Goal: Information Seeking & Learning: Learn about a topic

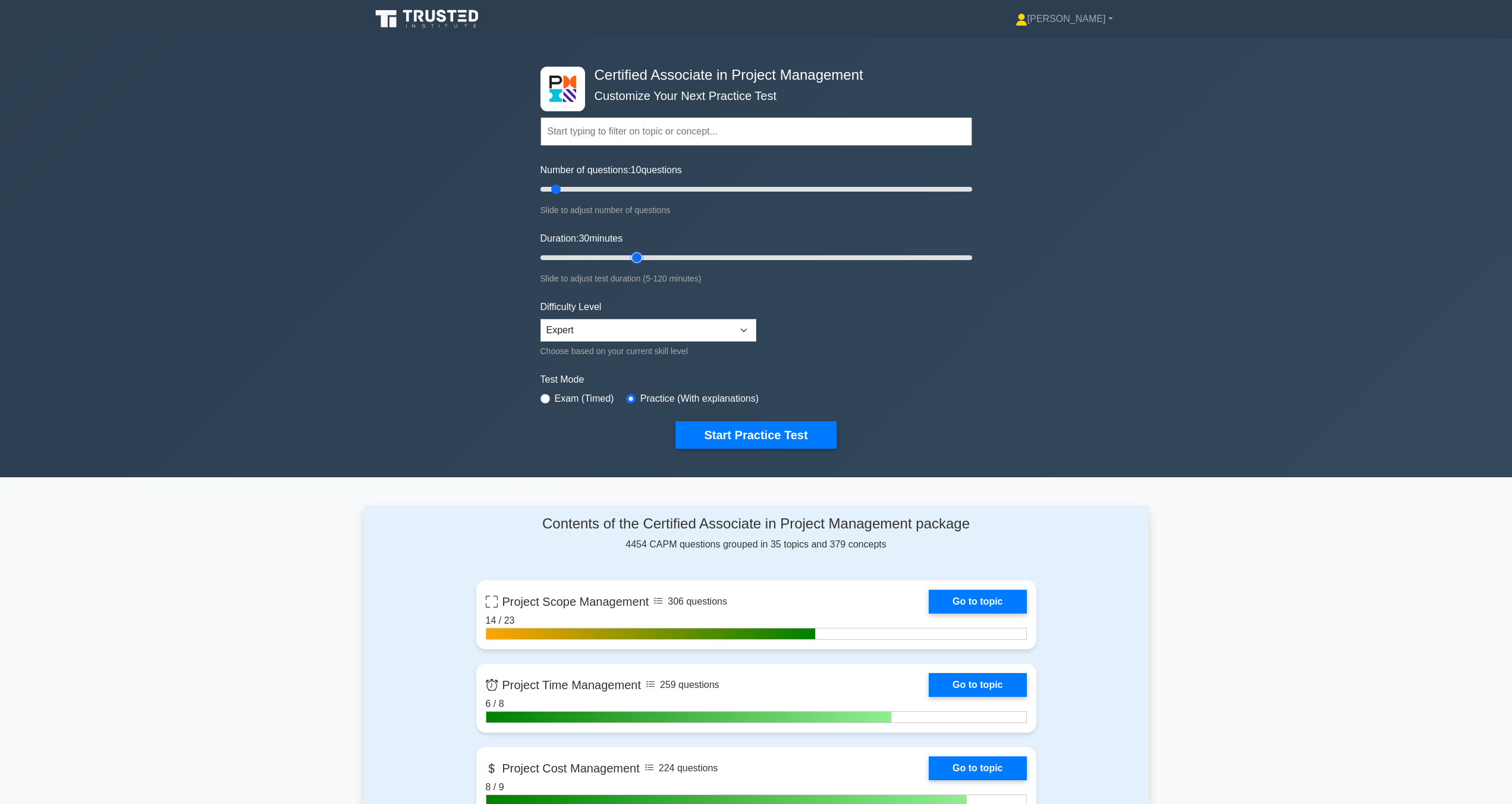
drag, startPoint x: 562, startPoint y: 253, endPoint x: 645, endPoint y: 266, distance: 84.0
type input "30"
click at [645, 265] on input "Duration: 30 minutes" at bounding box center [756, 258] width 432 height 14
click at [690, 446] on button "Start Practice Test" at bounding box center [756, 435] width 160 height 28
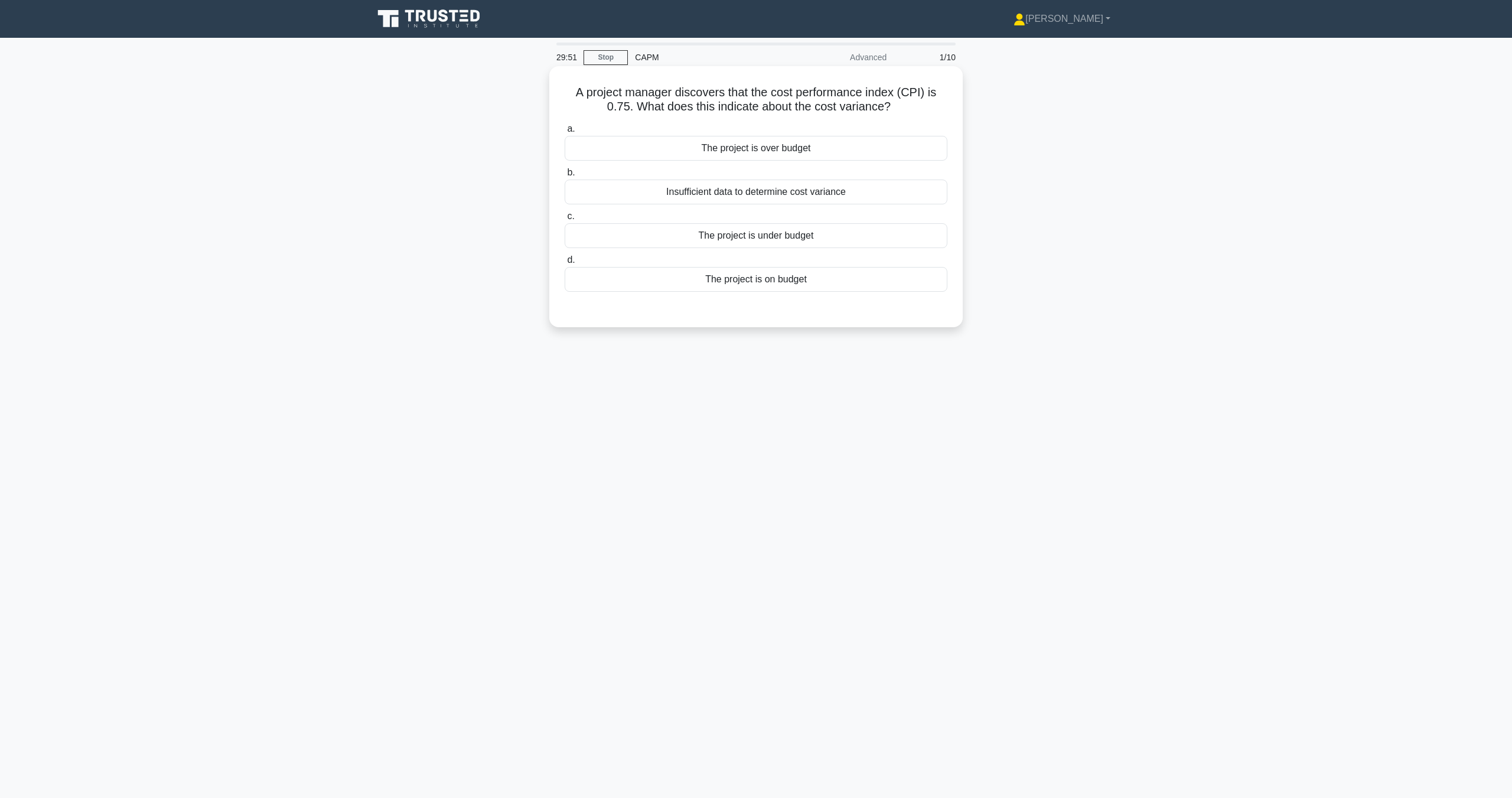
click at [761, 234] on div "The project is under budget" at bounding box center [756, 236] width 383 height 25
click at [565, 220] on input "c. The project is under budget" at bounding box center [565, 217] width 0 height 8
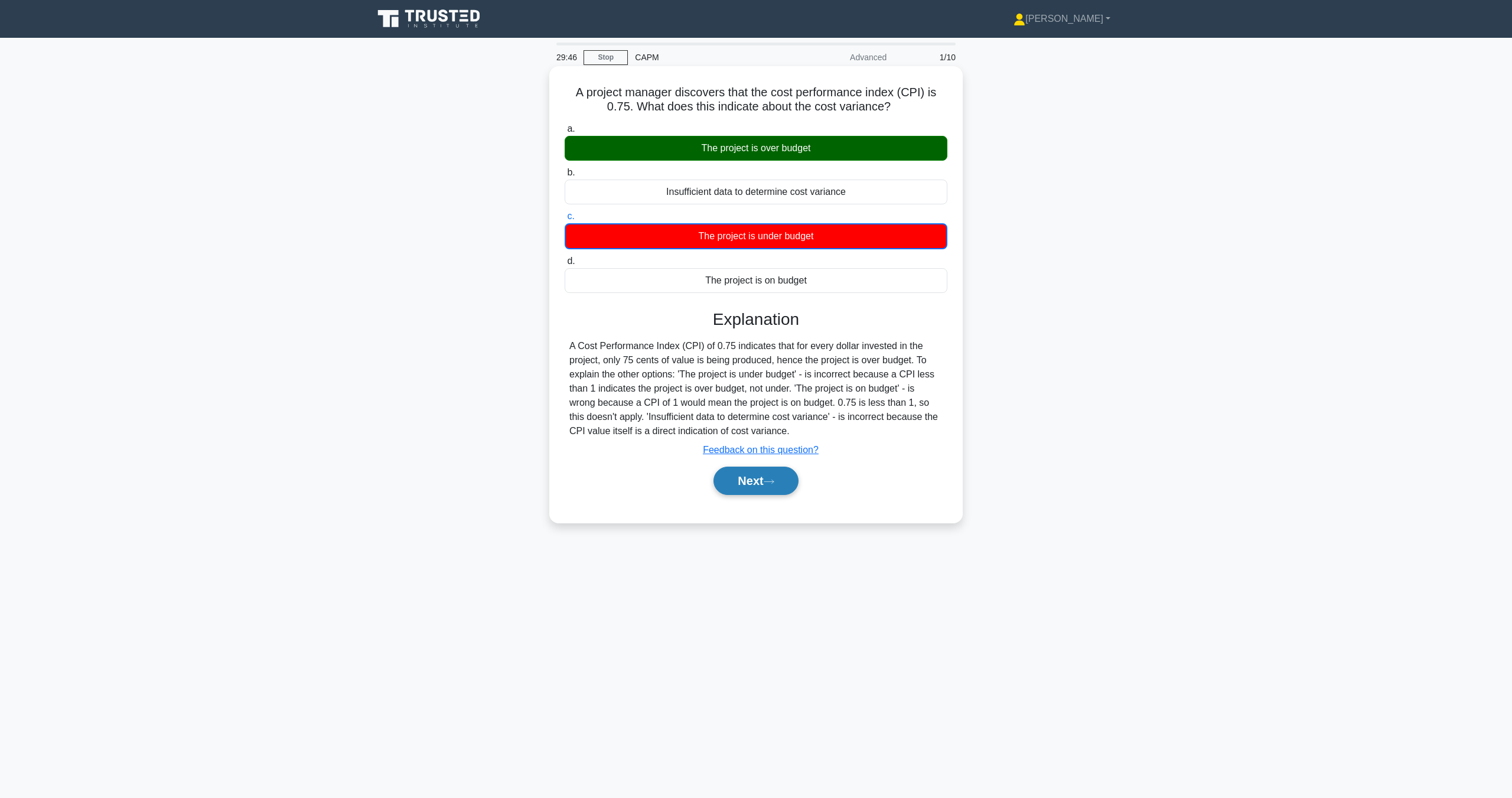
click at [762, 492] on button "Next" at bounding box center [756, 481] width 84 height 28
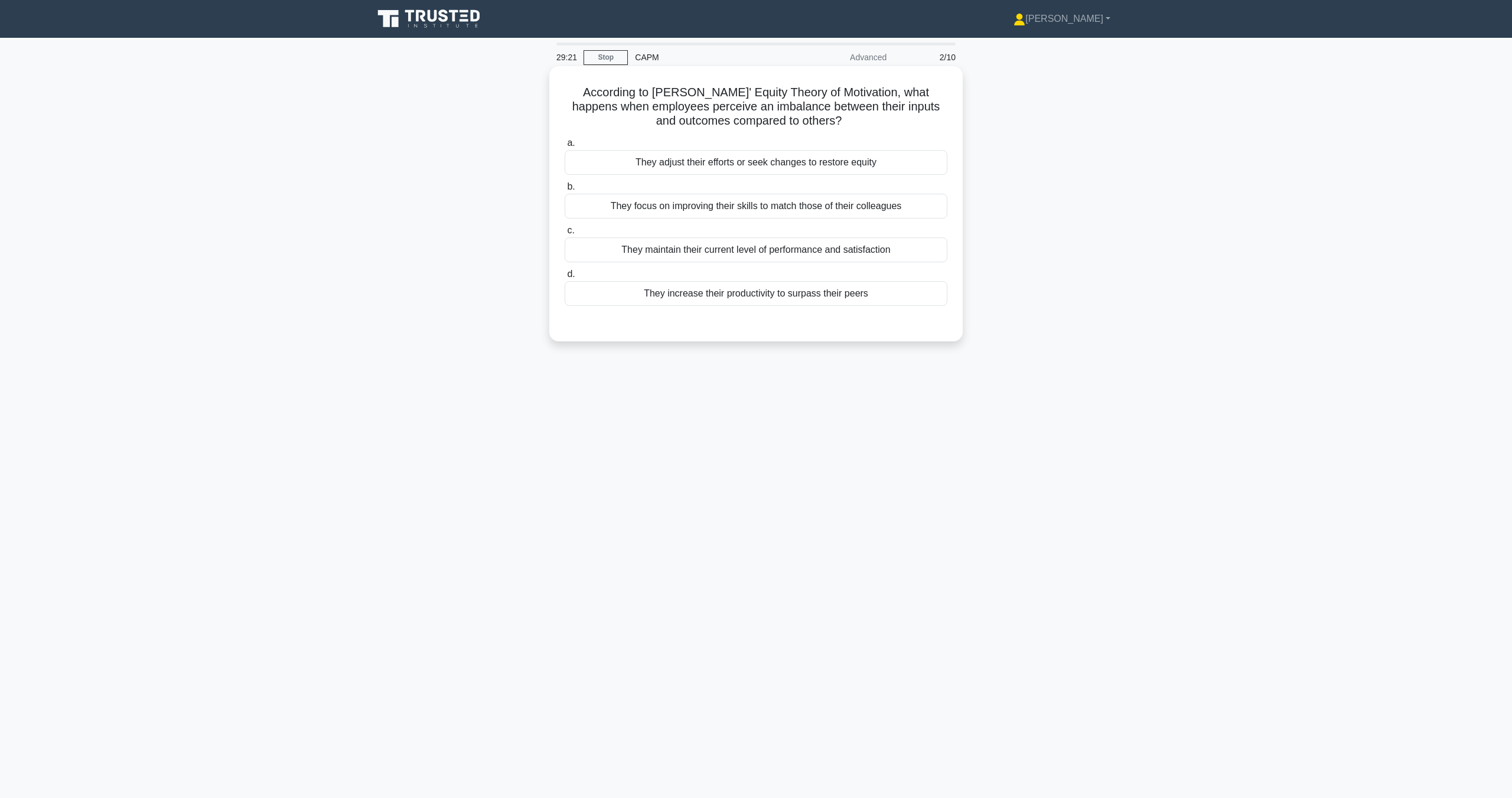
click at [766, 169] on div "They adjust their efforts or seek changes to restore equity" at bounding box center [756, 162] width 383 height 25
click at [565, 147] on input "a. They adjust their efforts or seek changes to restore equity" at bounding box center [565, 144] width 0 height 8
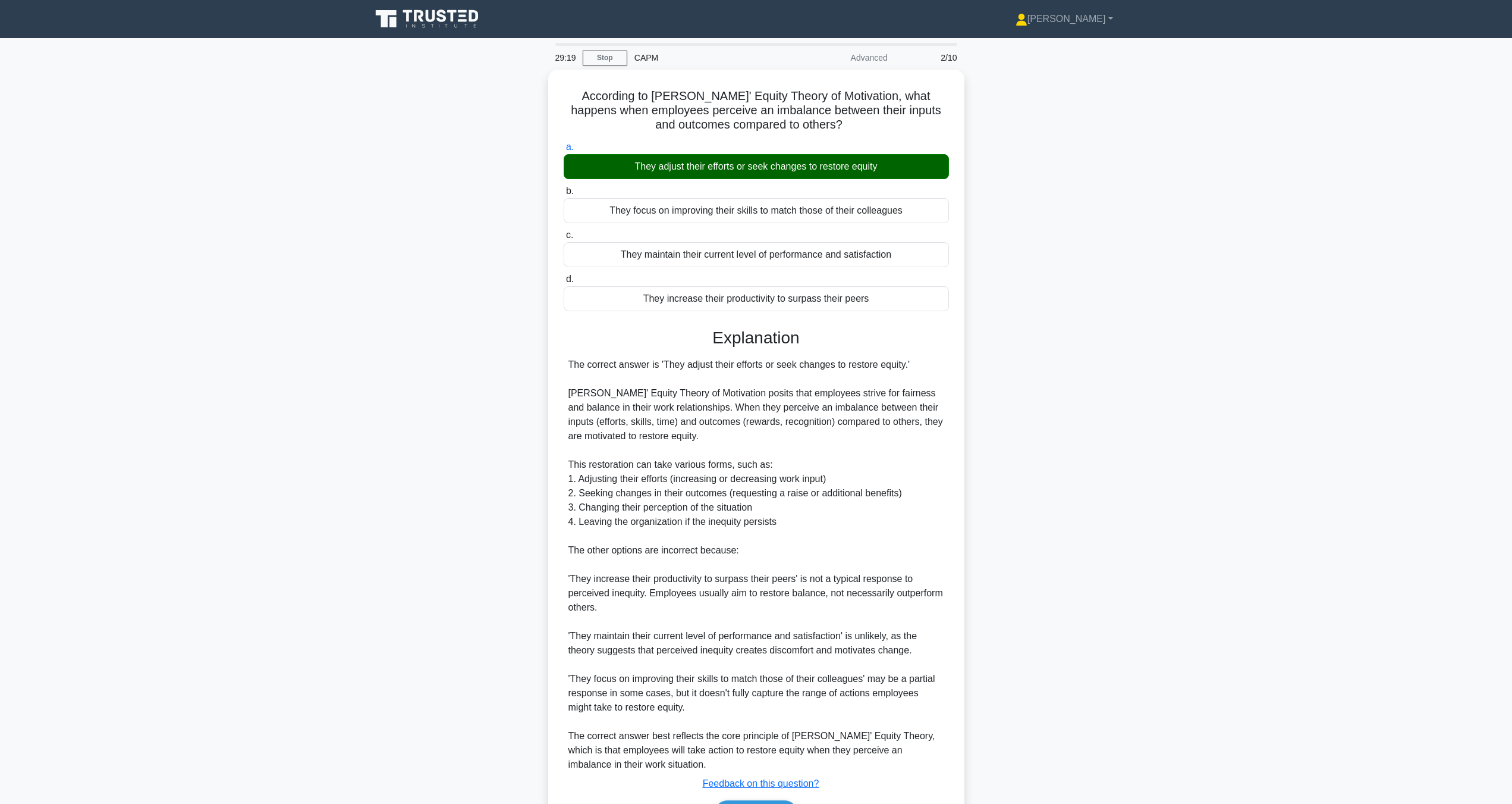
scroll to position [73, 0]
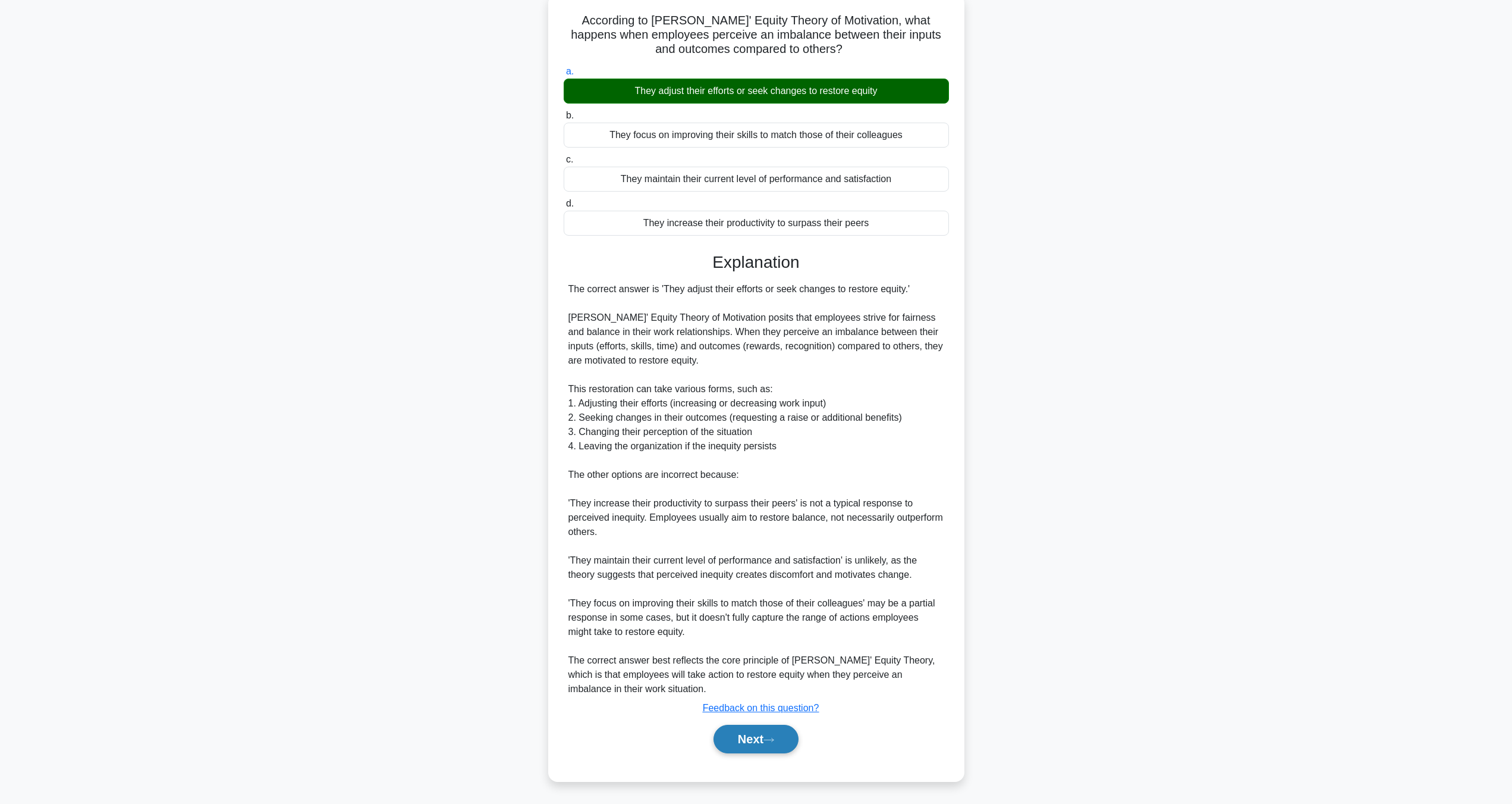
click at [754, 726] on button "Next" at bounding box center [756, 739] width 85 height 28
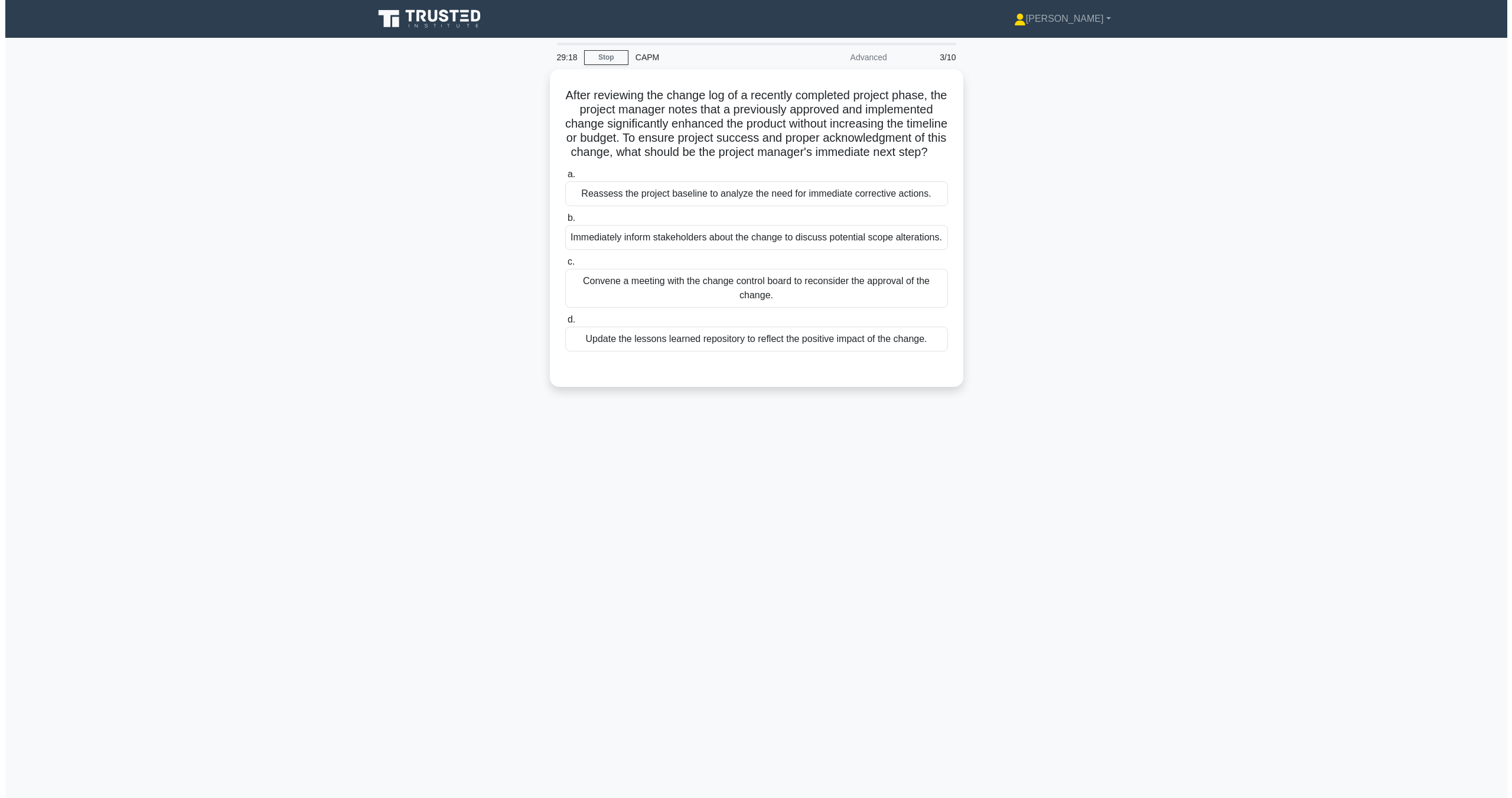
scroll to position [0, 0]
click at [677, 203] on div "Reassess the project baseline to analyze the need for immediate corrective acti…" at bounding box center [756, 191] width 383 height 25
click at [565, 176] on input "a. Reassess the project baseline to analyze the need for immediate corrective a…" at bounding box center [565, 172] width 0 height 8
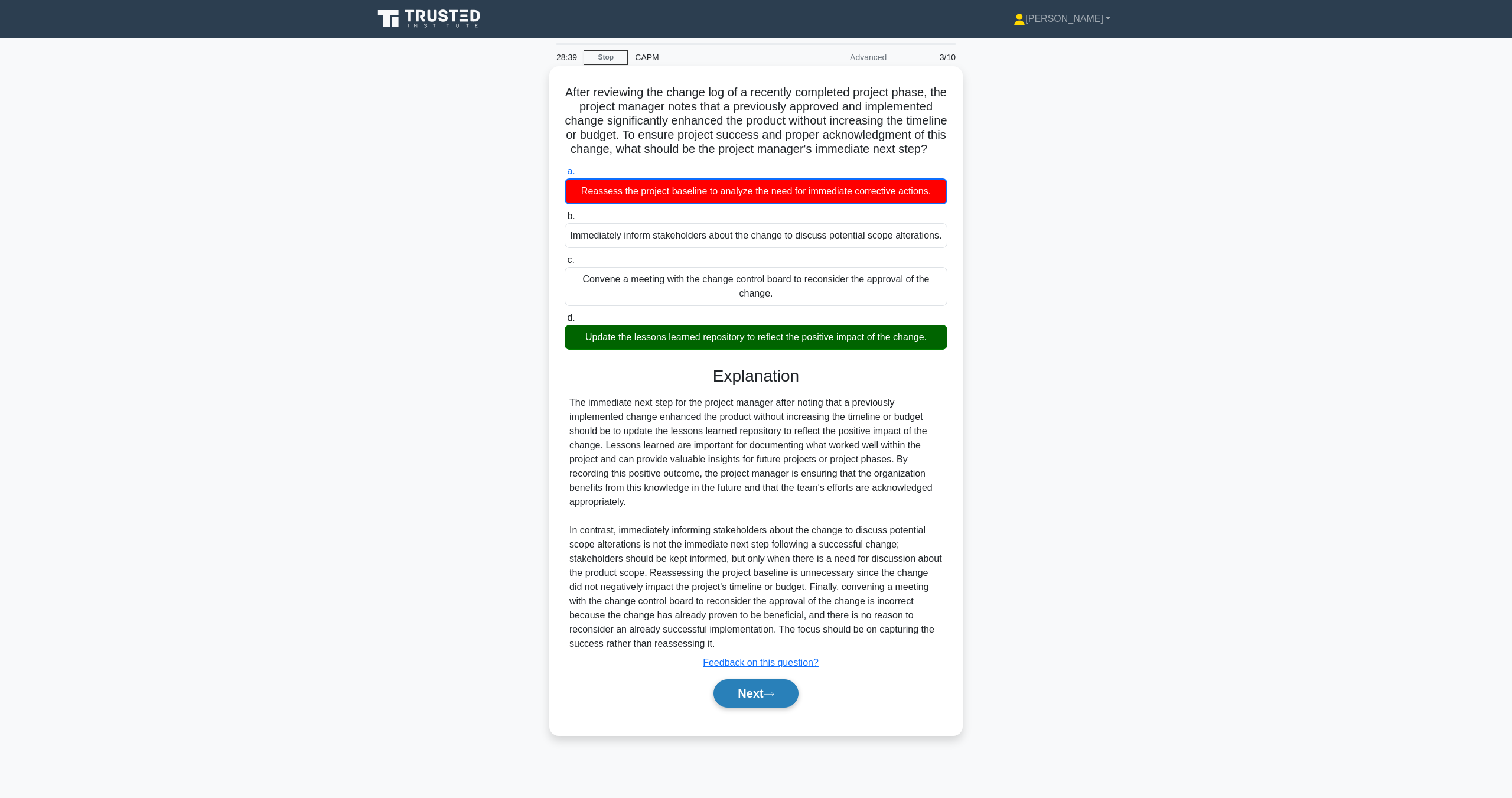
click at [769, 697] on icon at bounding box center [769, 694] width 11 height 6
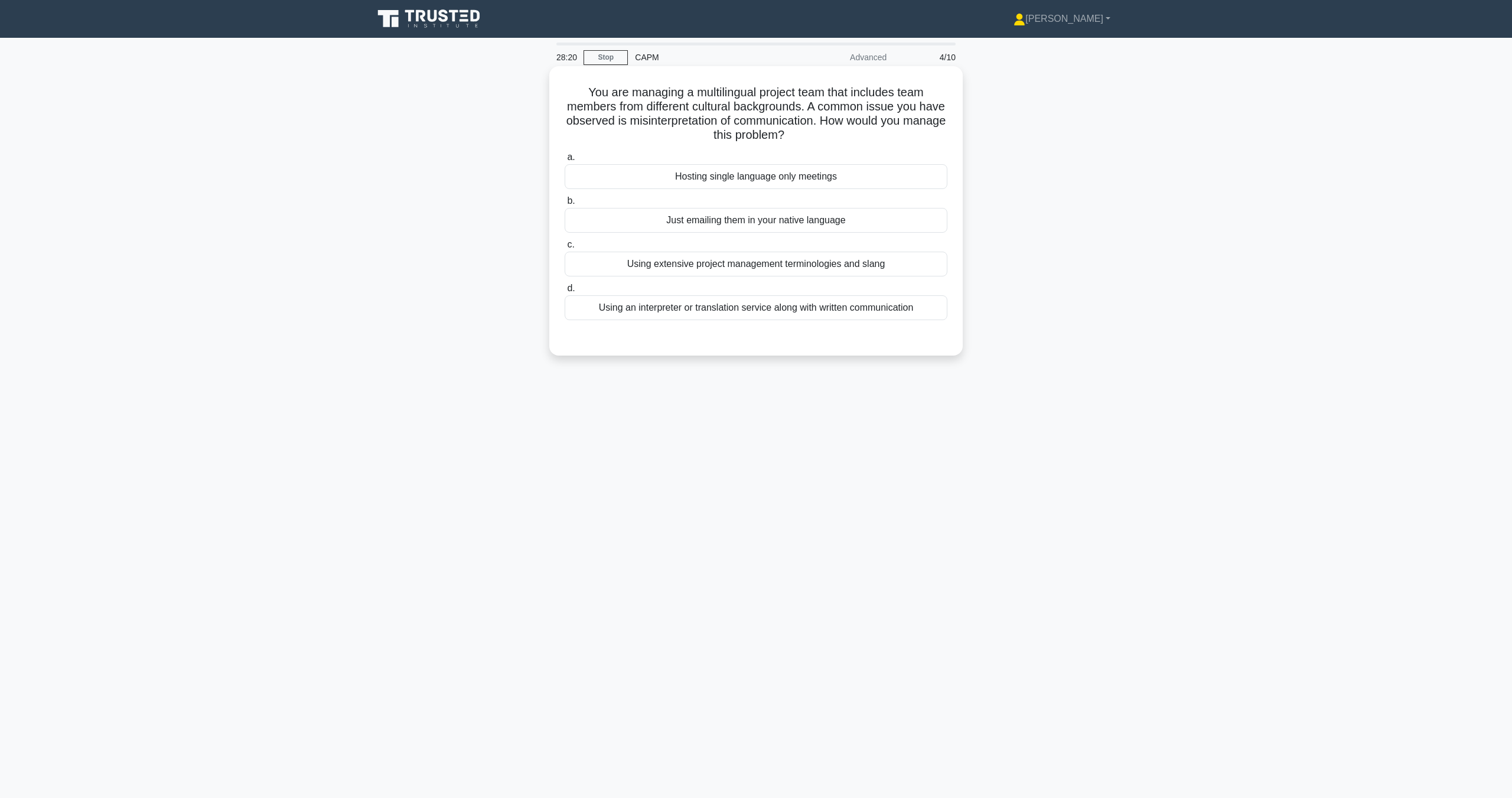
click at [725, 319] on div "Using an interpreter or translation service along with written communication" at bounding box center [756, 308] width 383 height 25
click at [565, 293] on input "d. Using an interpreter or translation service along with written communication" at bounding box center [565, 289] width 0 height 8
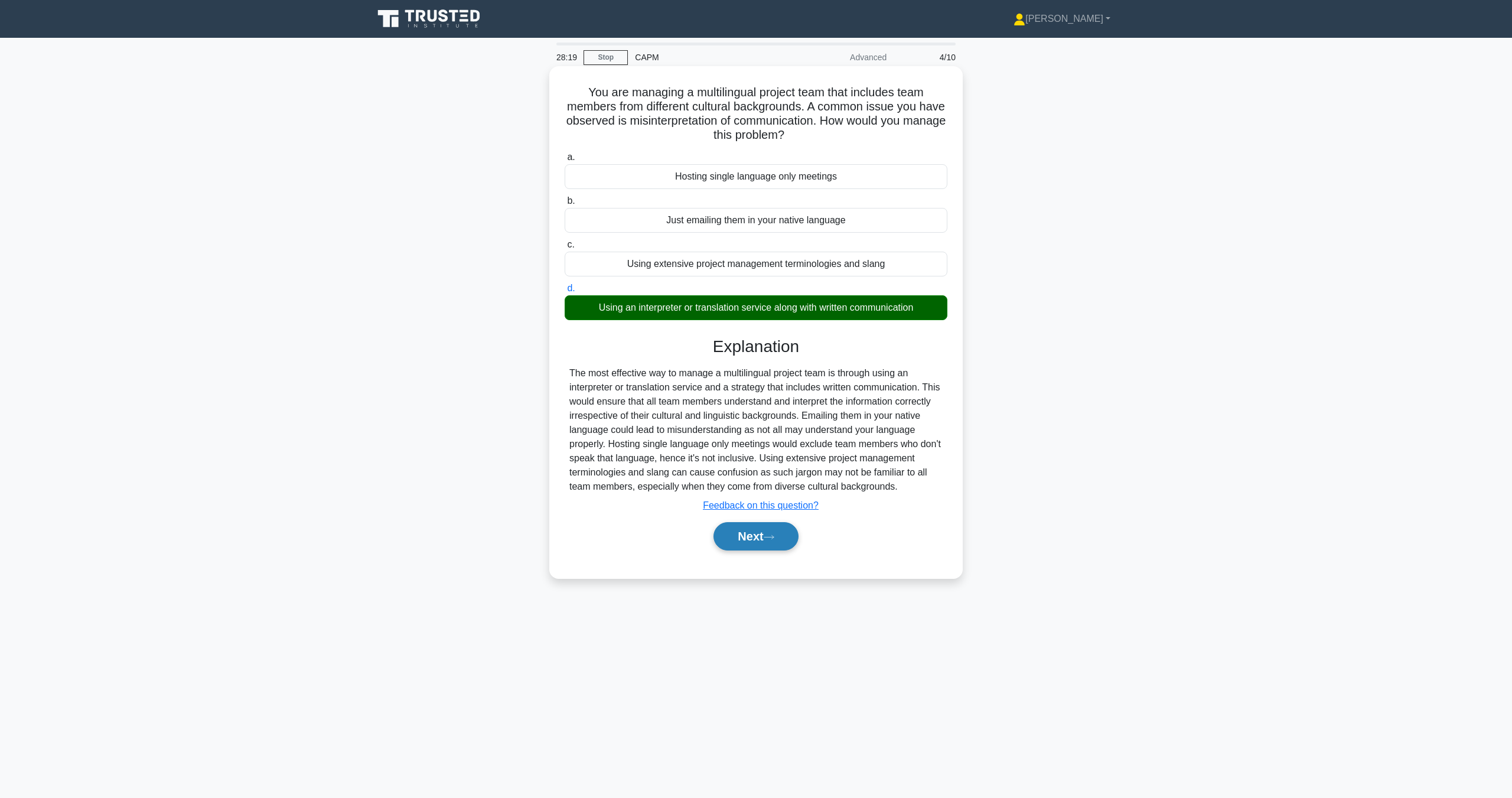
click at [778, 544] on button "Next" at bounding box center [756, 536] width 84 height 28
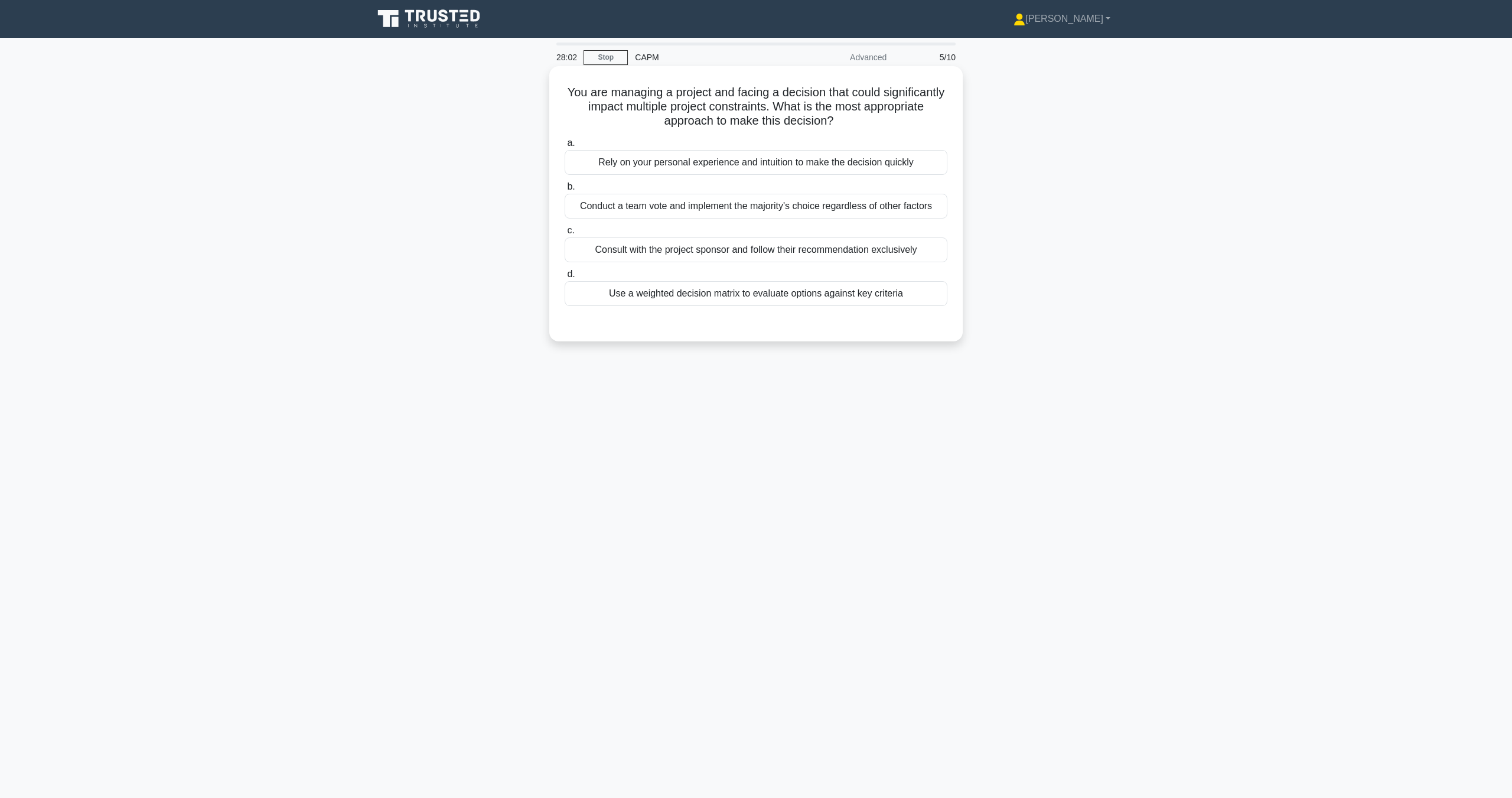
click at [829, 299] on div "Use a weighted decision matrix to evaluate options against key criteria" at bounding box center [756, 293] width 383 height 25
click at [565, 278] on input "d. Use a weighted decision matrix to evaluate options against key criteria" at bounding box center [565, 275] width 0 height 8
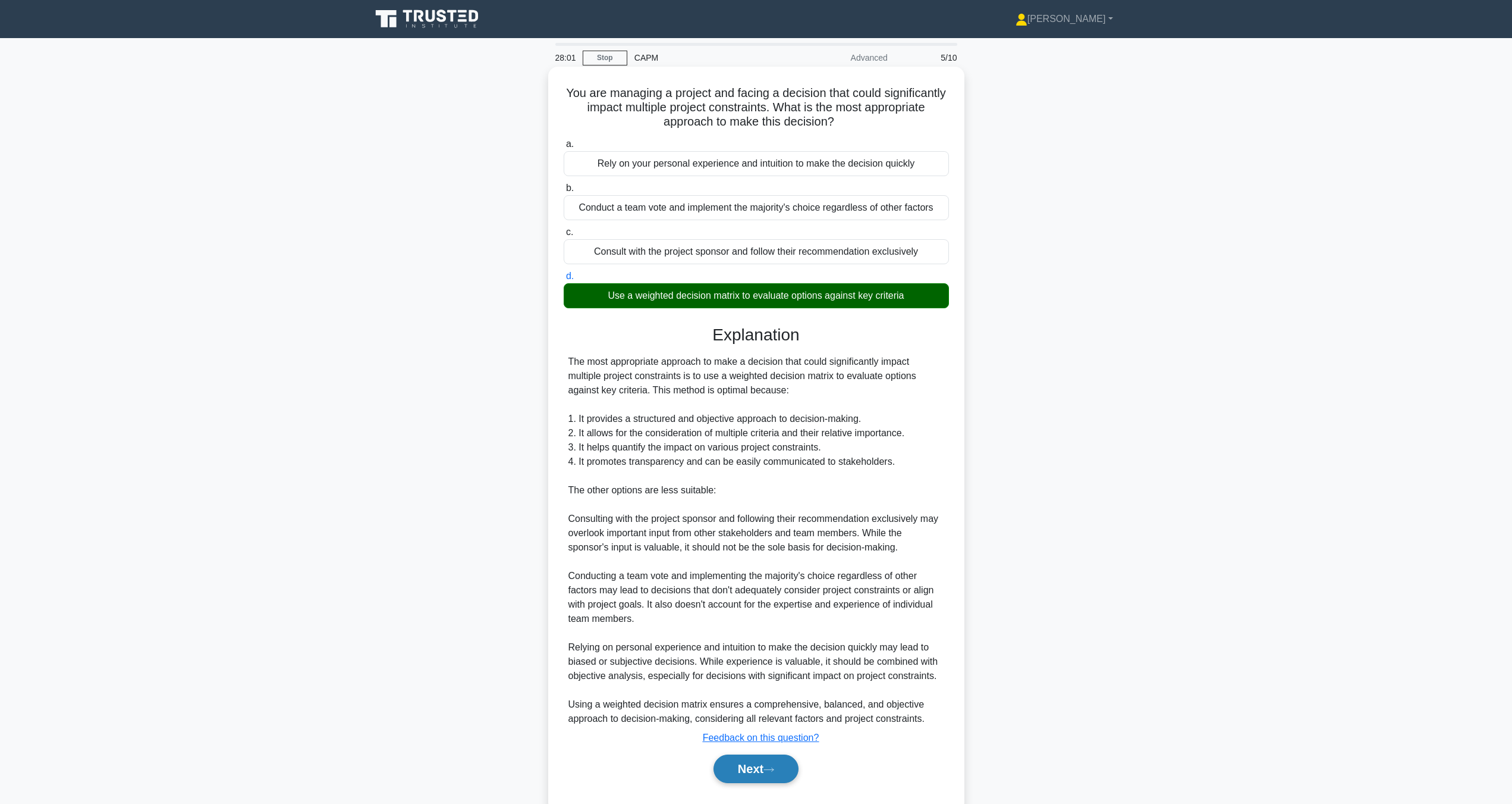
click at [722, 768] on button "Next" at bounding box center [756, 769] width 85 height 28
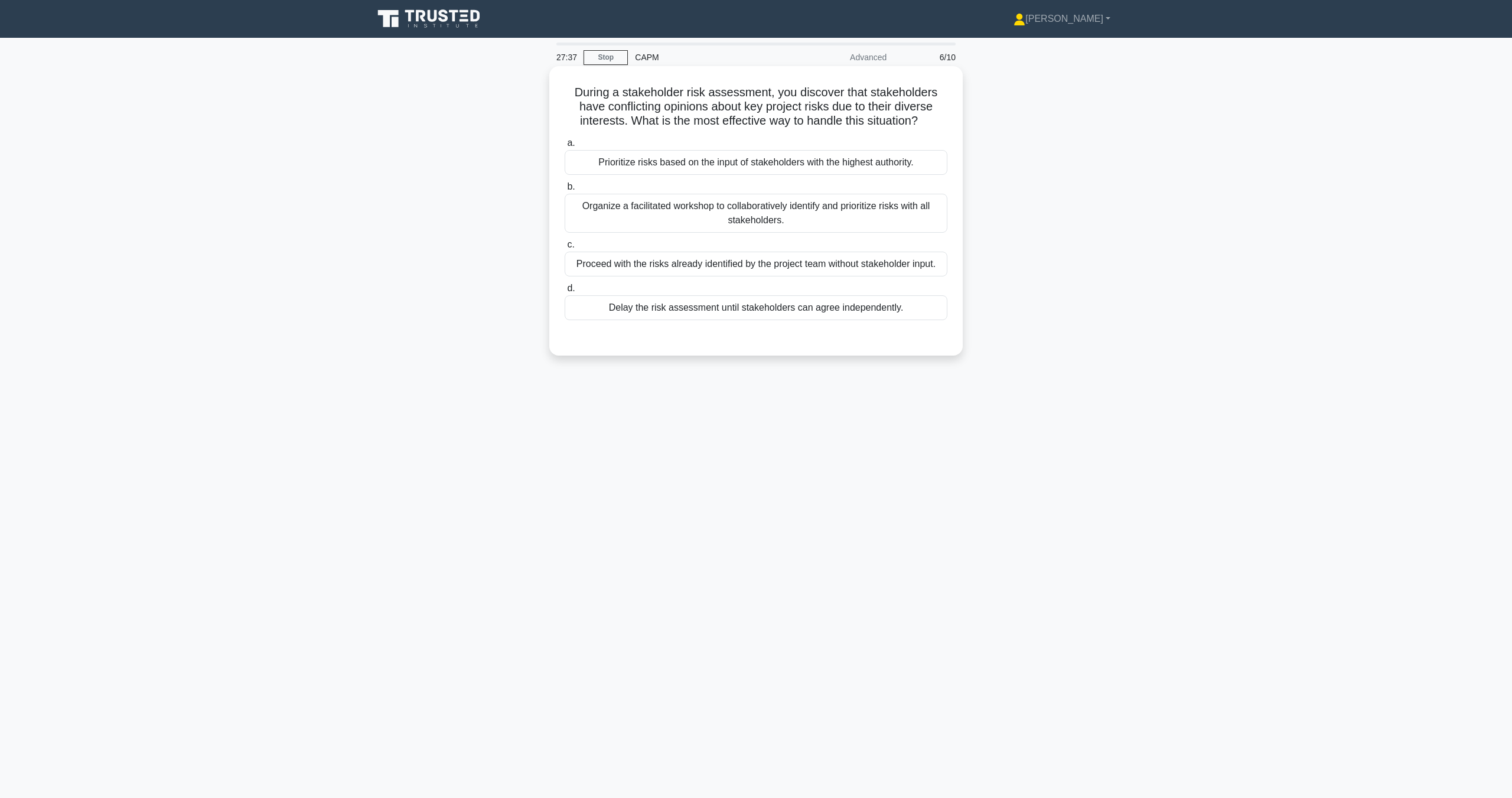
click at [733, 226] on div "Organize a facilitated workshop to collaboratively identify and prioritize risk…" at bounding box center [756, 213] width 383 height 39
click at [565, 191] on input "b. Organize a facilitated workshop to collaboratively identify and prioritize r…" at bounding box center [565, 187] width 0 height 8
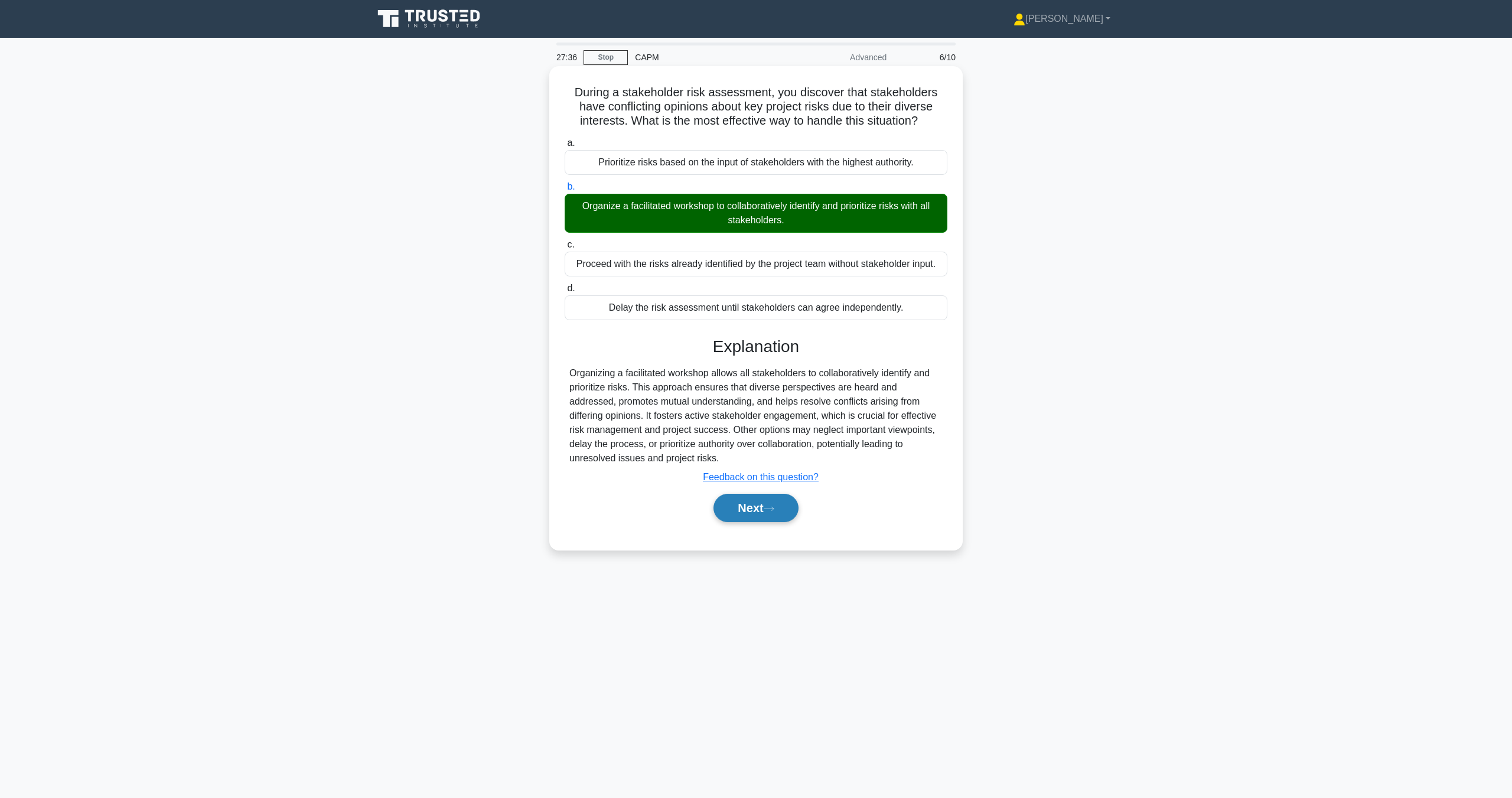
click at [765, 519] on button "Next" at bounding box center [756, 508] width 84 height 28
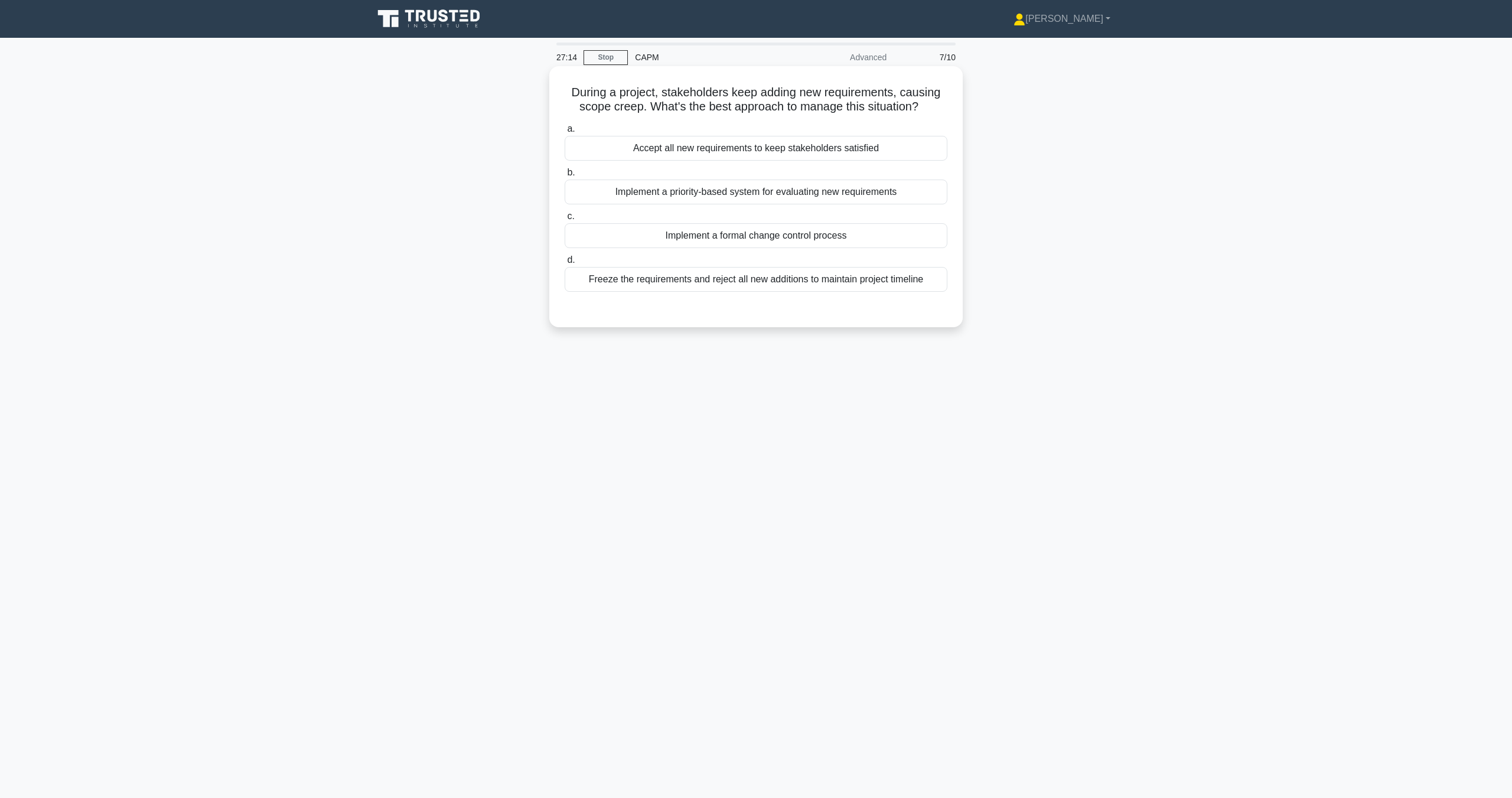
click at [771, 235] on div "Implement a formal change control process" at bounding box center [756, 236] width 383 height 25
click at [565, 220] on input "c. Implement a formal change control process" at bounding box center [565, 217] width 0 height 8
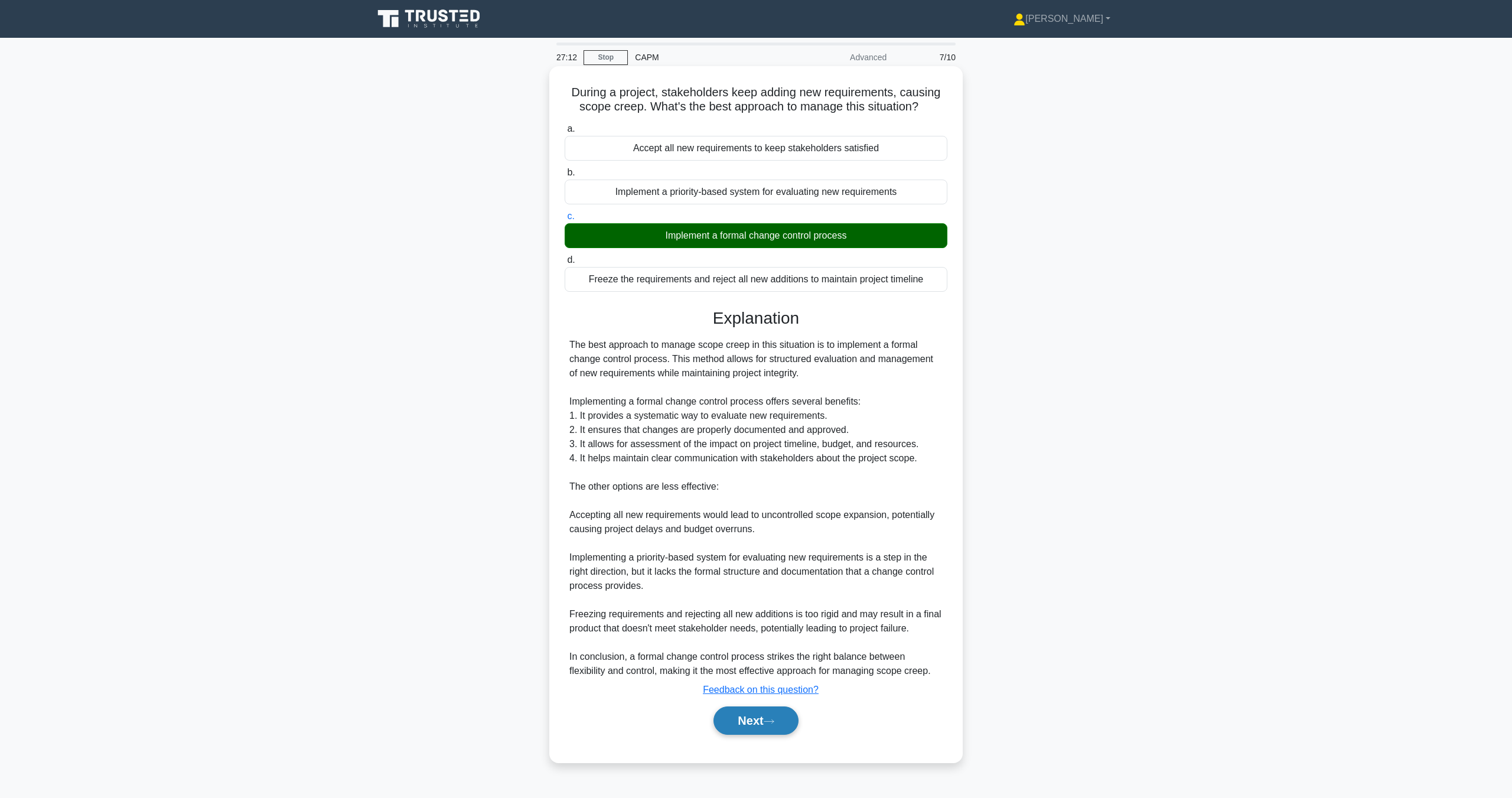
click at [782, 725] on button "Next" at bounding box center [756, 720] width 84 height 28
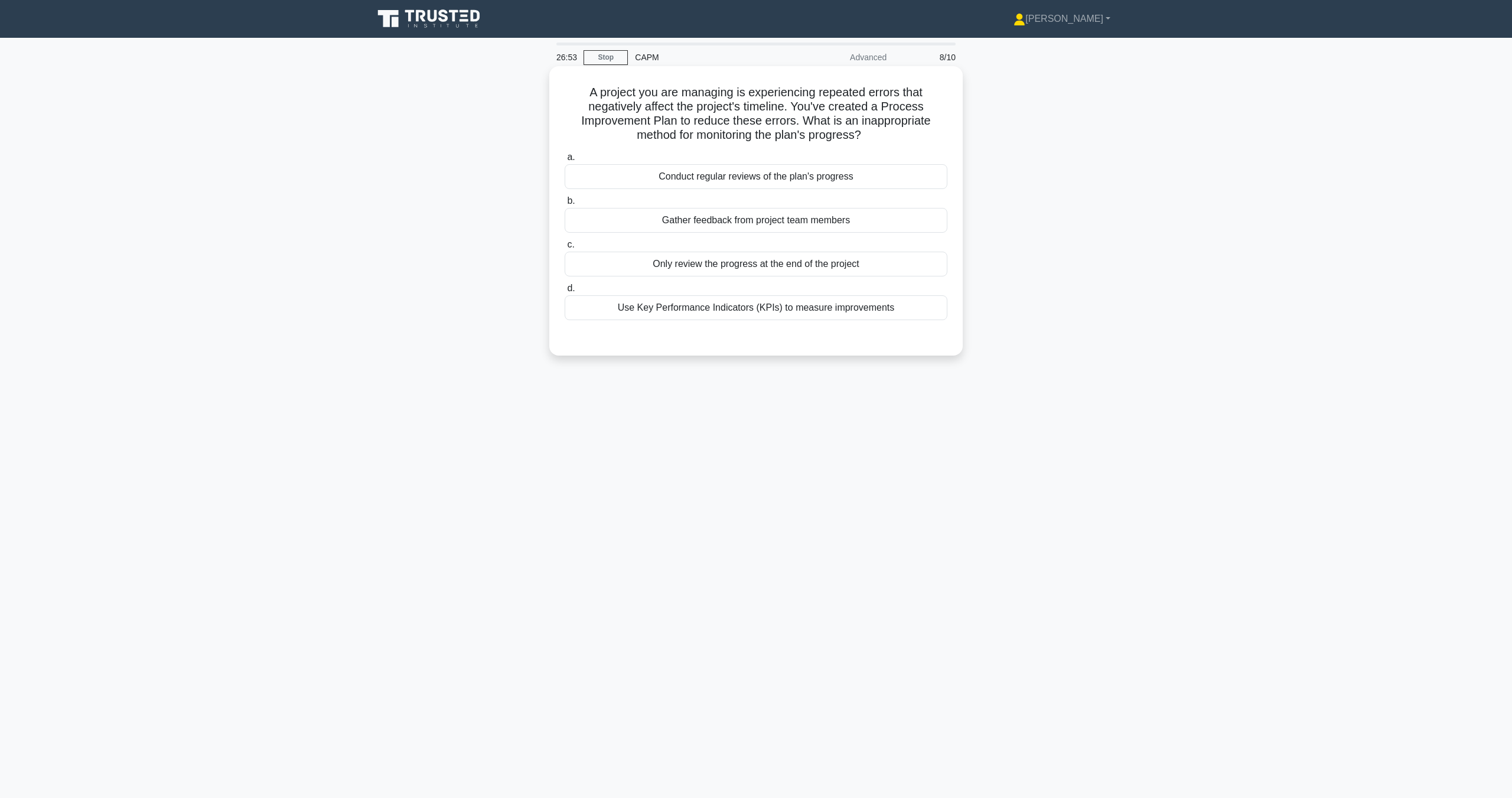
click at [725, 312] on div "Use Key Performance Indicators (KPIs) to measure improvements" at bounding box center [756, 308] width 383 height 25
click at [565, 293] on input "d. Use Key Performance Indicators (KPIs) to measure improvements" at bounding box center [565, 289] width 0 height 8
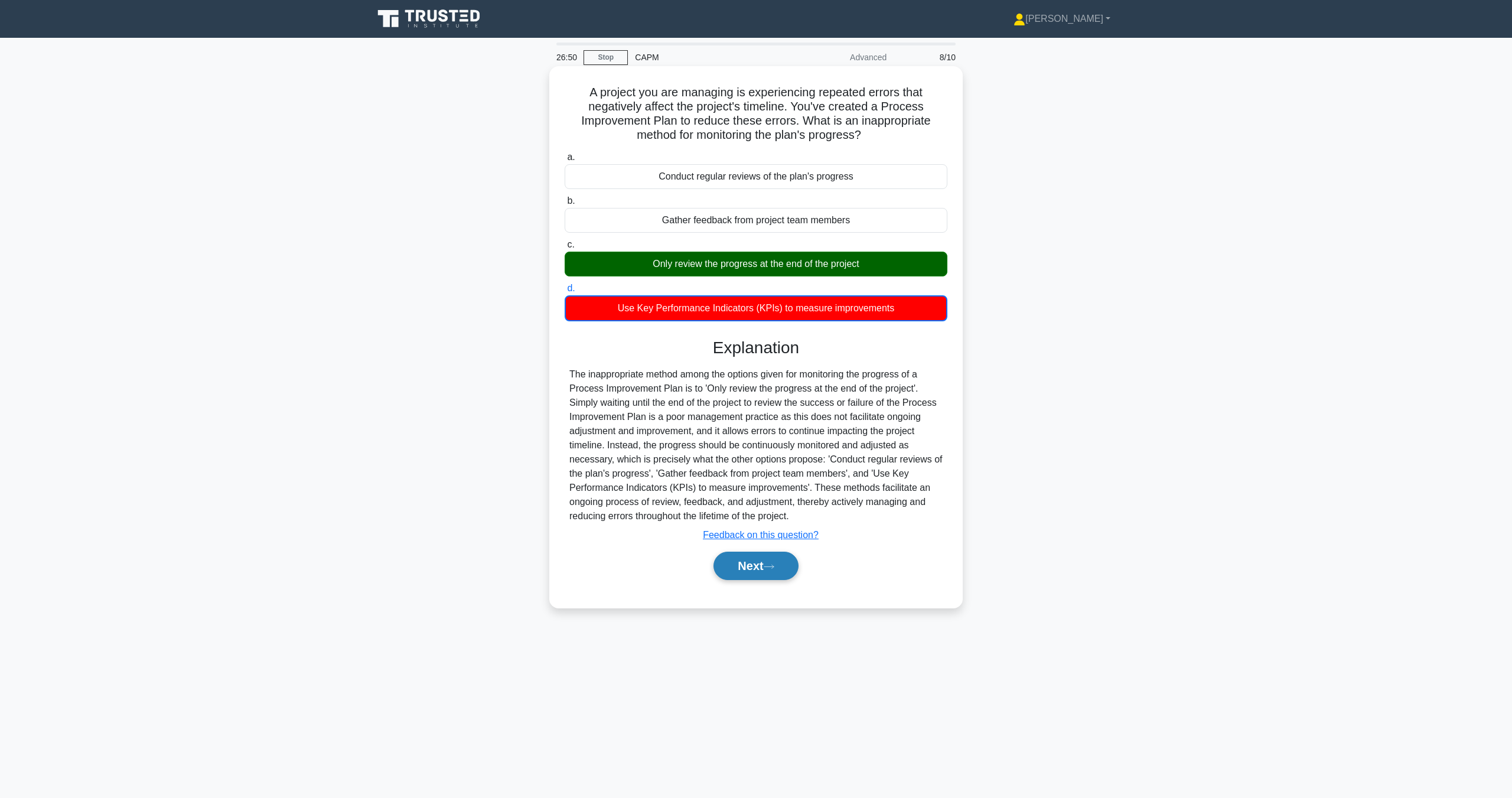
click at [740, 555] on button "Next" at bounding box center [756, 566] width 84 height 28
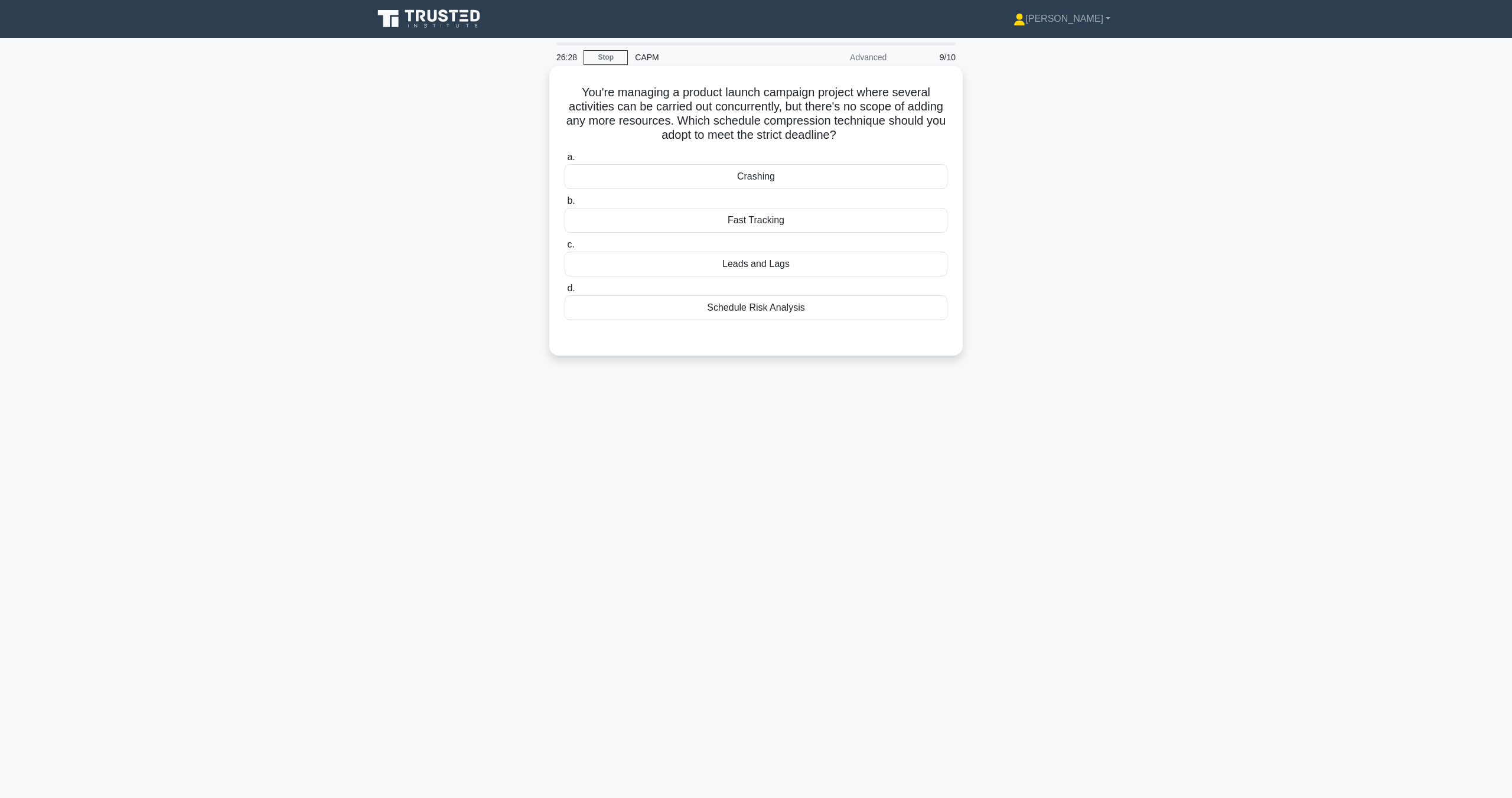
click at [791, 269] on div "Leads and Lags" at bounding box center [756, 264] width 383 height 25
click at [565, 249] on input "c. Leads and Lags" at bounding box center [565, 245] width 0 height 8
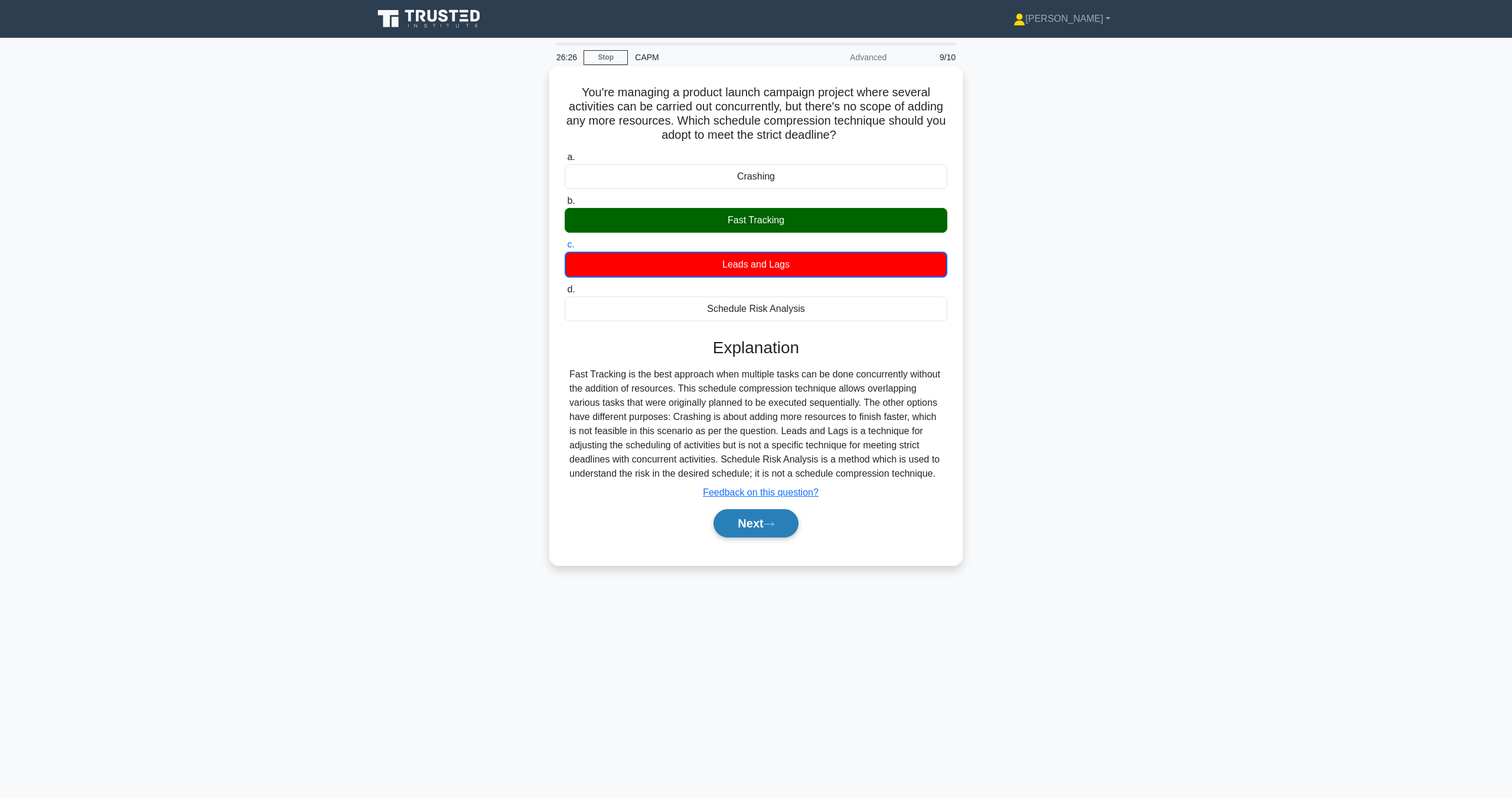
click at [740, 526] on button "Next" at bounding box center [756, 523] width 84 height 28
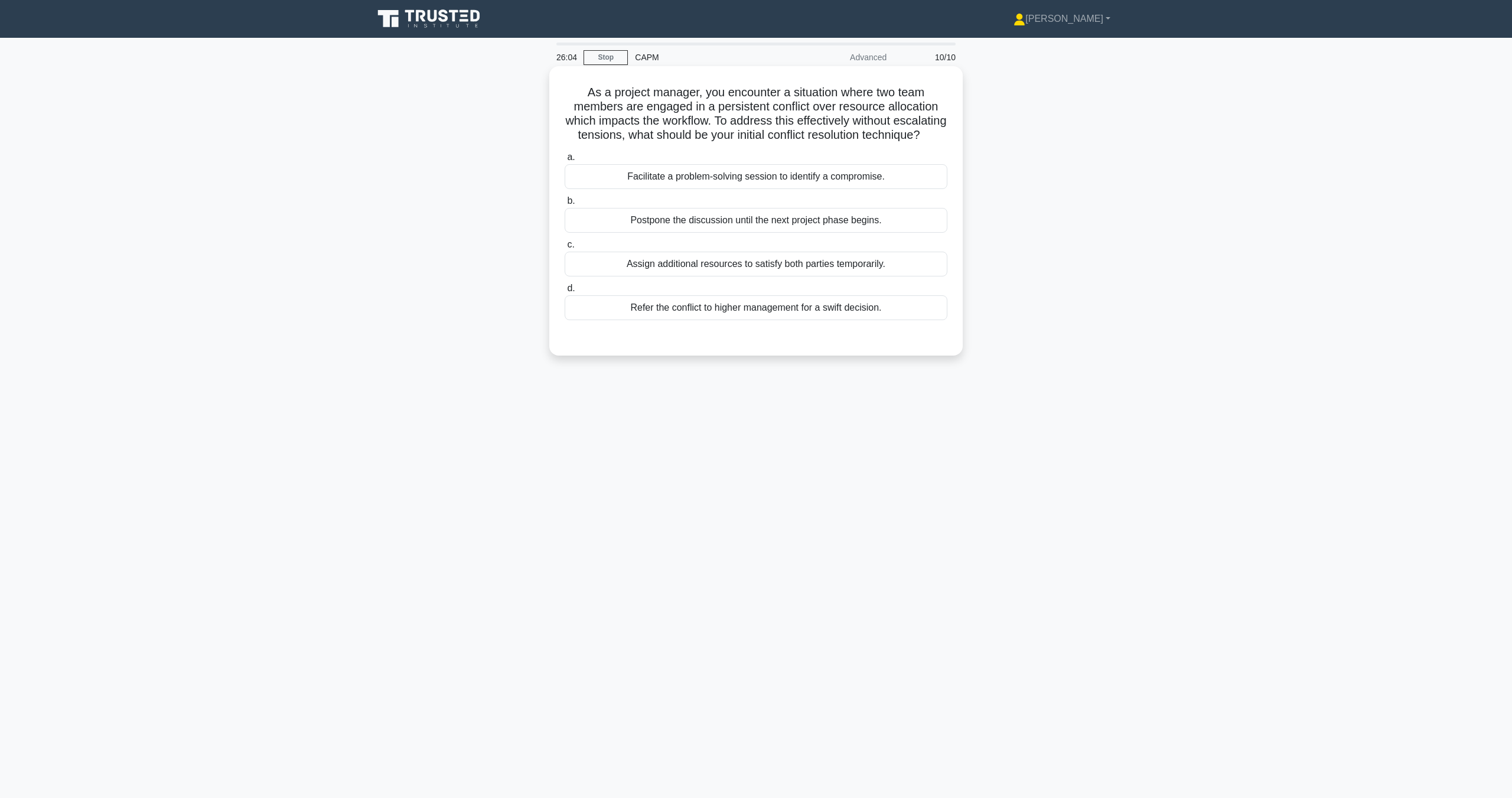
drag, startPoint x: 668, startPoint y: 188, endPoint x: 674, endPoint y: 186, distance: 6.3
click at [668, 188] on div "Facilitate a problem-solving session to identify a compromise." at bounding box center [756, 176] width 383 height 25
click at [565, 161] on input "a. Facilitate a problem-solving session to identify a compromise." at bounding box center [565, 158] width 0 height 8
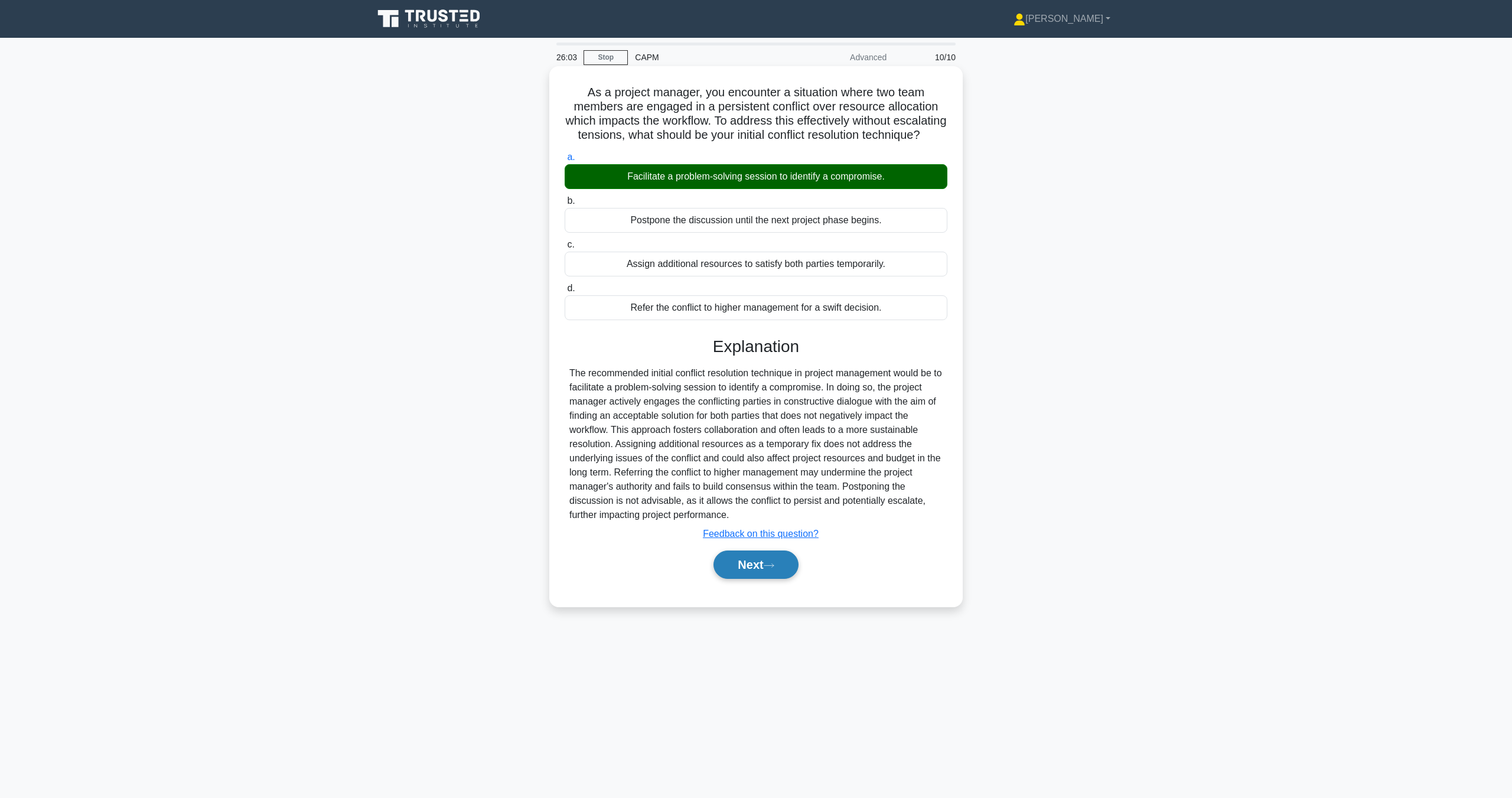
click at [795, 577] on button "Next" at bounding box center [756, 565] width 84 height 28
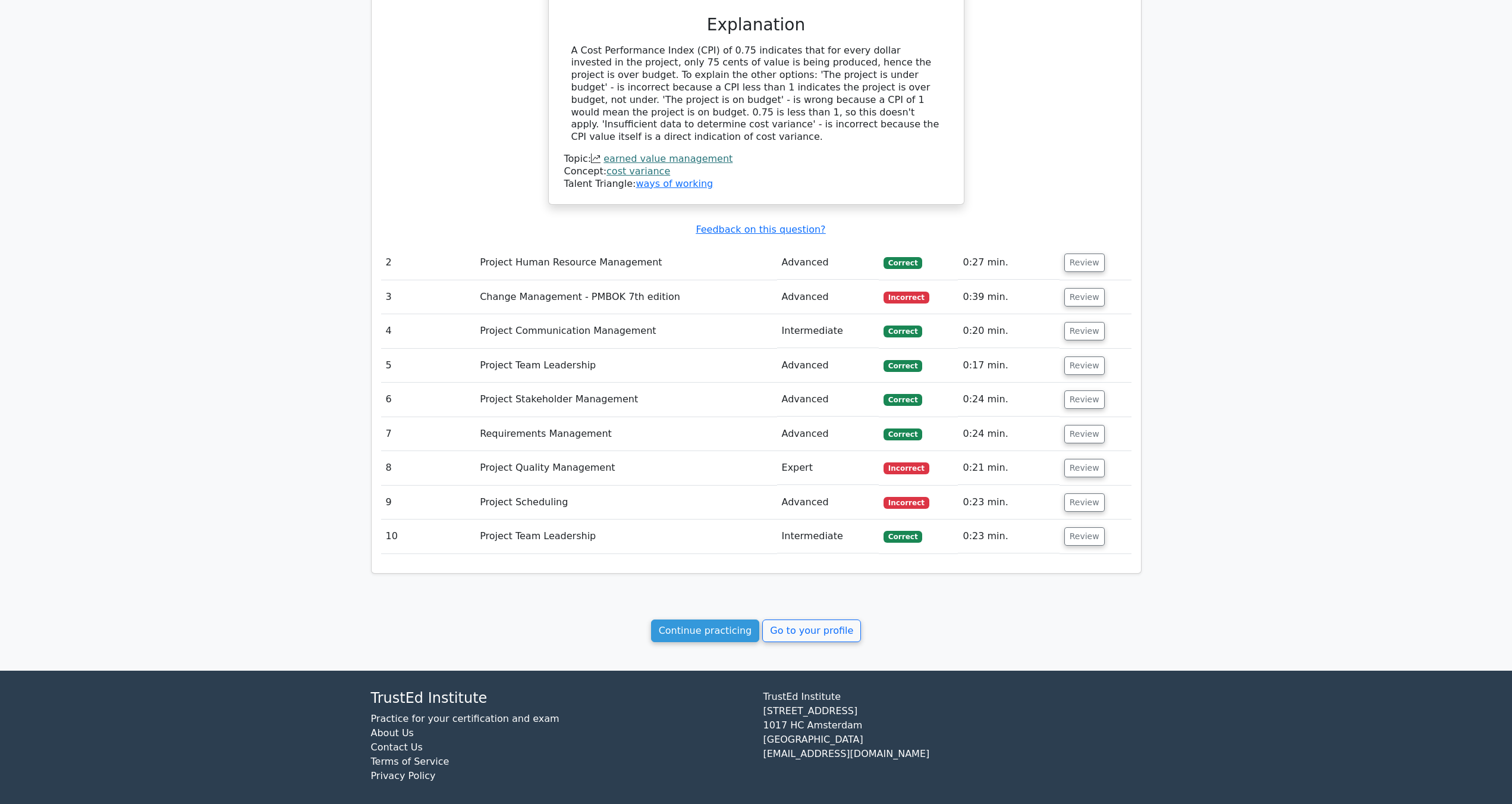
scroll to position [1017, 0]
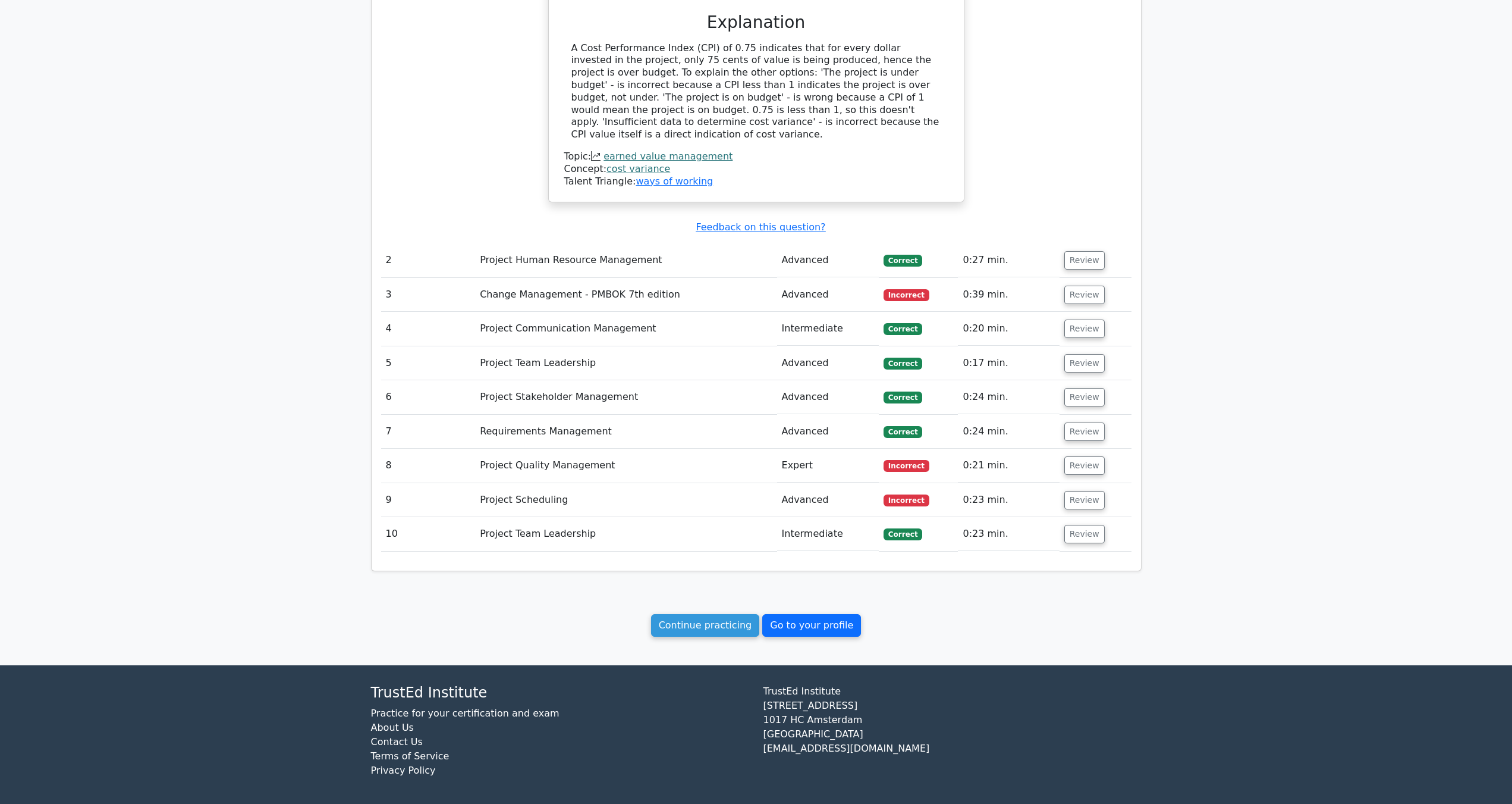
click at [793, 622] on link "Go to your profile" at bounding box center [812, 625] width 99 height 23
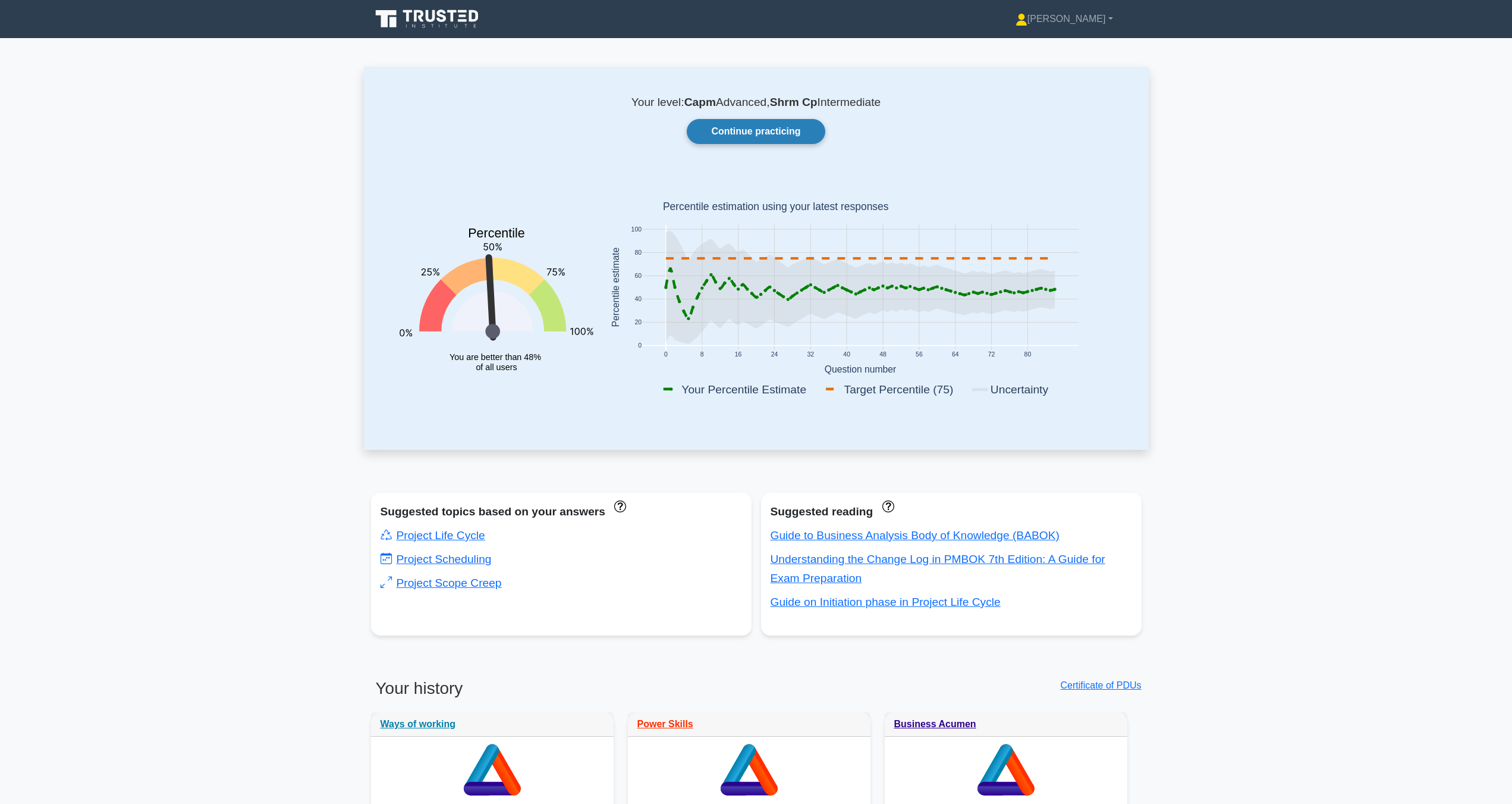
click at [738, 136] on link "Continue practicing" at bounding box center [756, 131] width 138 height 25
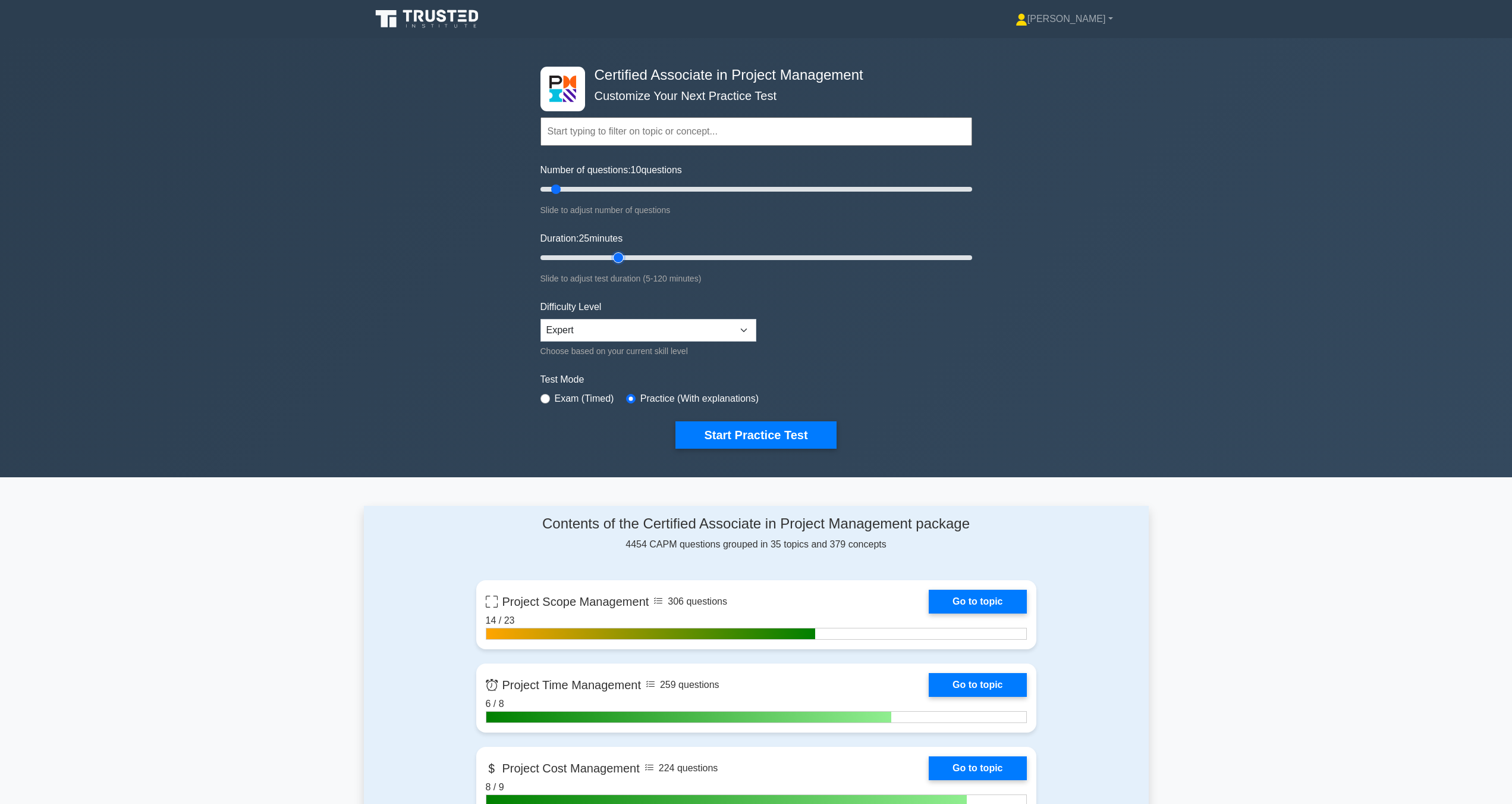
drag, startPoint x: 564, startPoint y: 252, endPoint x: 613, endPoint y: 259, distance: 49.5
click at [613, 259] on input "Duration: 25 minutes" at bounding box center [756, 258] width 432 height 14
drag, startPoint x: 613, startPoint y: 259, endPoint x: 631, endPoint y: 259, distance: 18.0
type input "30"
click at [631, 259] on input "Duration: 30 minutes" at bounding box center [756, 258] width 432 height 14
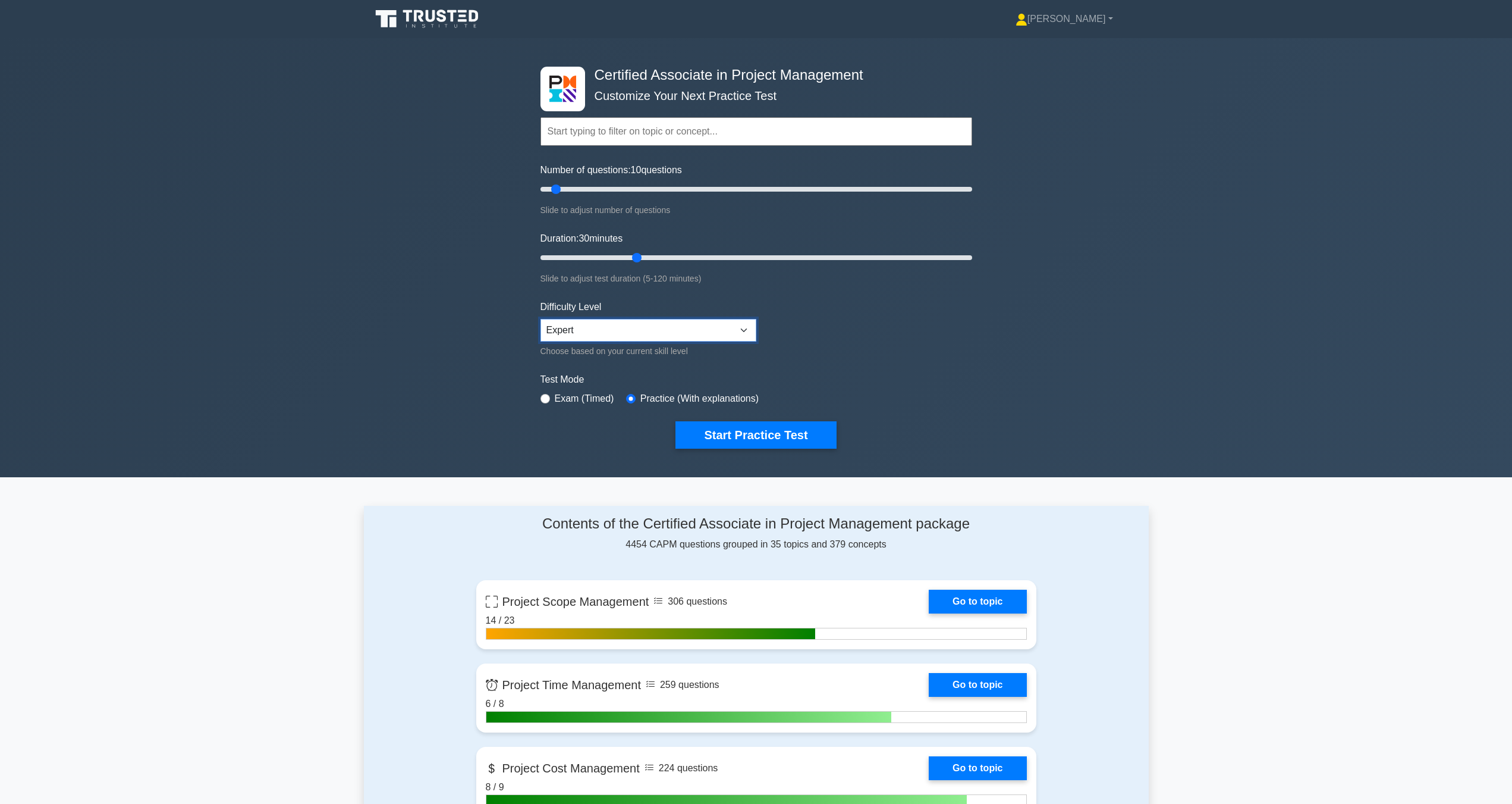
click at [637, 322] on select "Beginner Intermediate Expert" at bounding box center [648, 330] width 216 height 23
click at [540, 319] on select "Beginner Intermediate Expert" at bounding box center [648, 330] width 216 height 23
click at [723, 450] on div "Certified Associate in Project Management Customize Your Next Practice Test Top…" at bounding box center [756, 257] width 446 height 439
click at [712, 430] on button "Start Practice Test" at bounding box center [756, 435] width 160 height 28
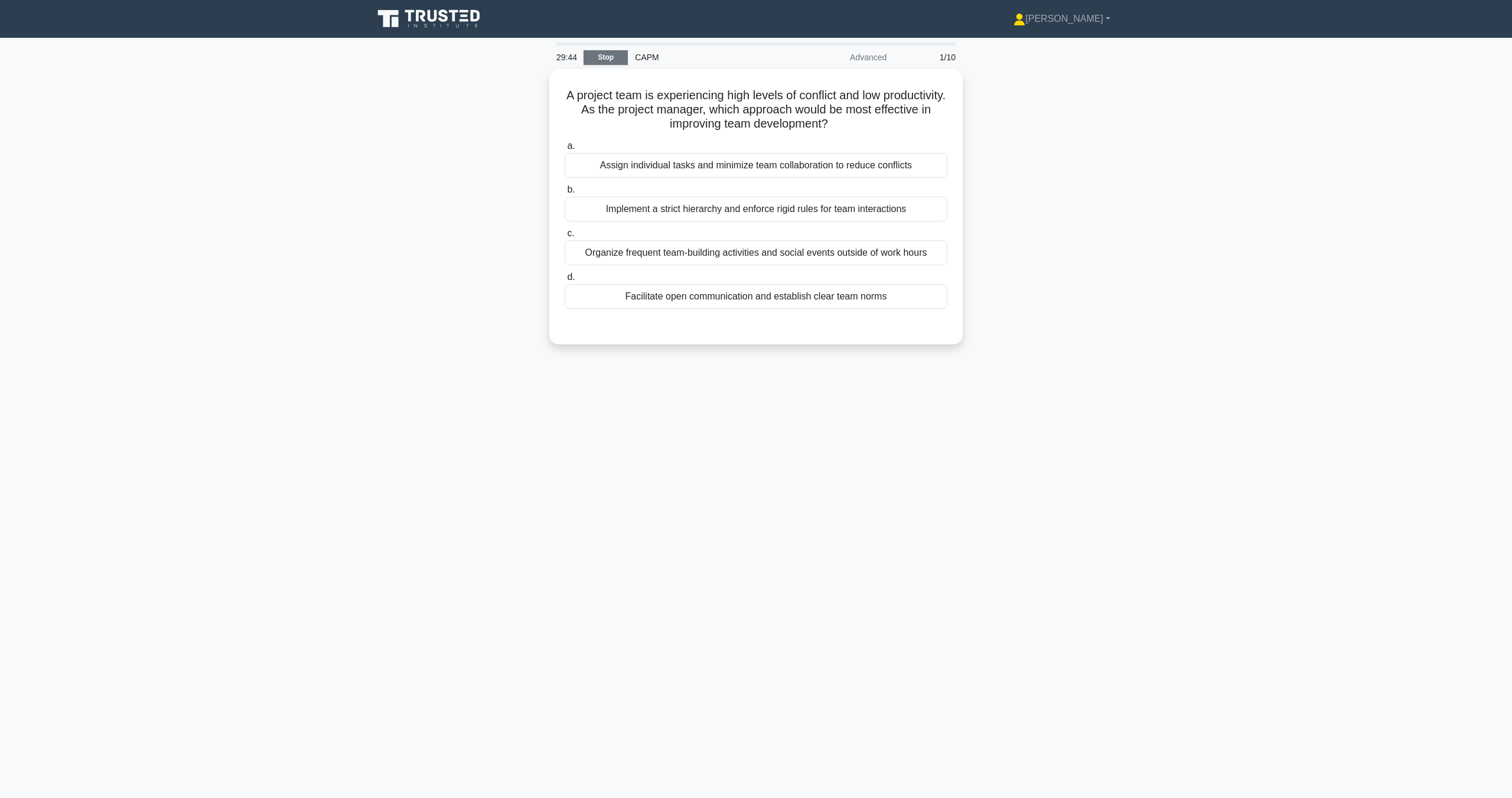
click at [609, 60] on link "Stop" at bounding box center [605, 57] width 44 height 15
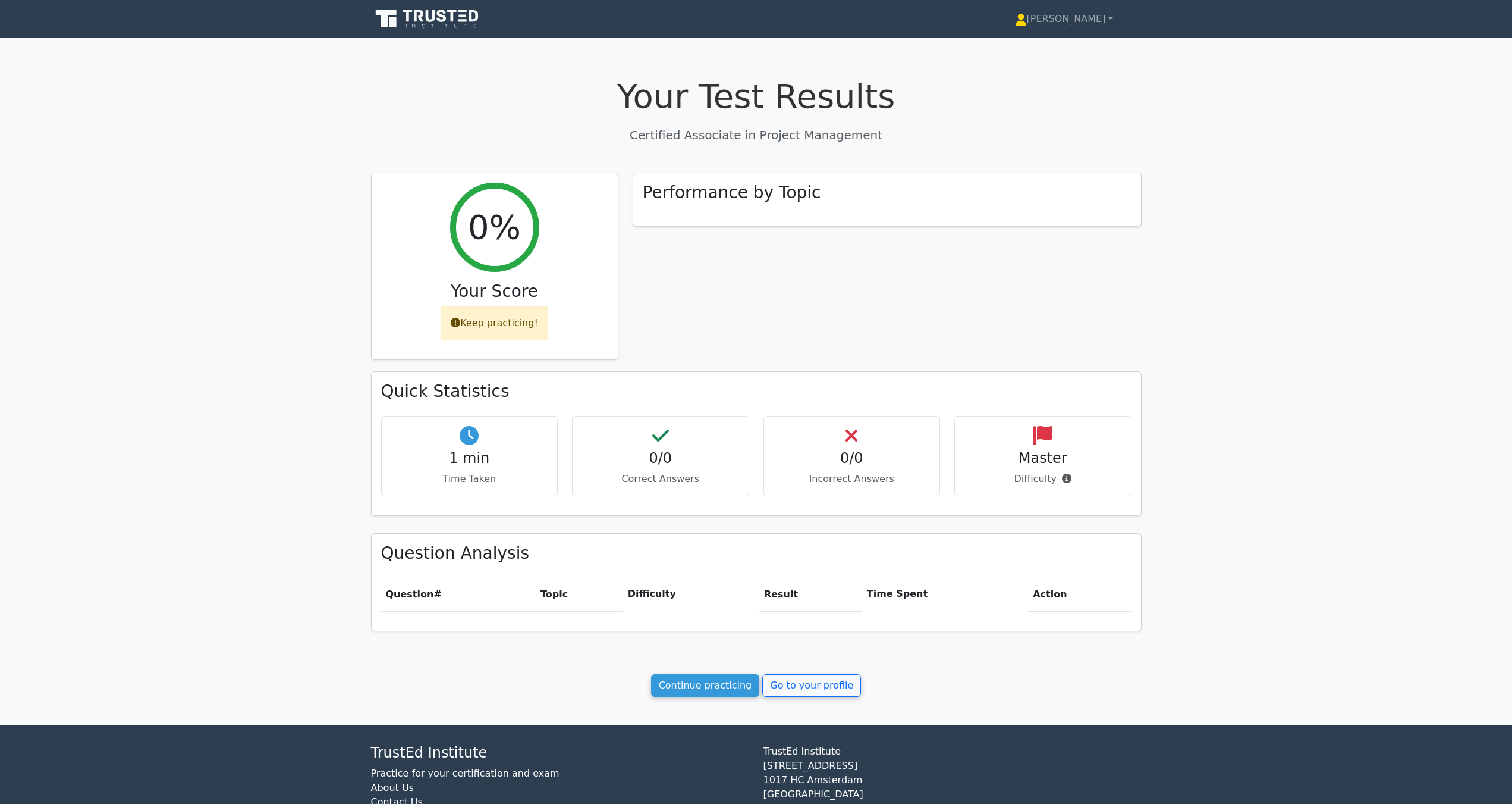
scroll to position [62, 0]
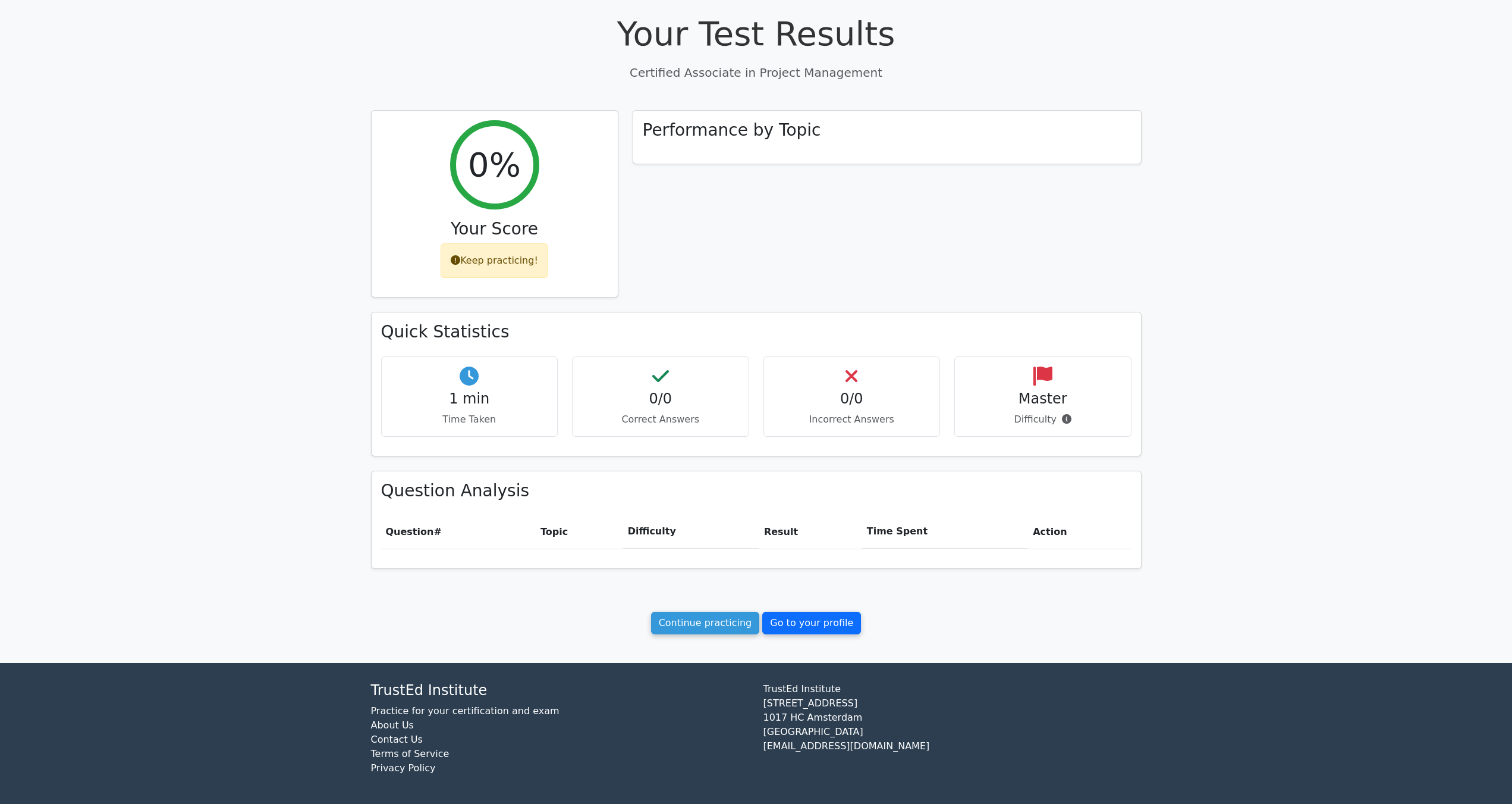
click at [794, 626] on link "Go to your profile" at bounding box center [812, 622] width 99 height 23
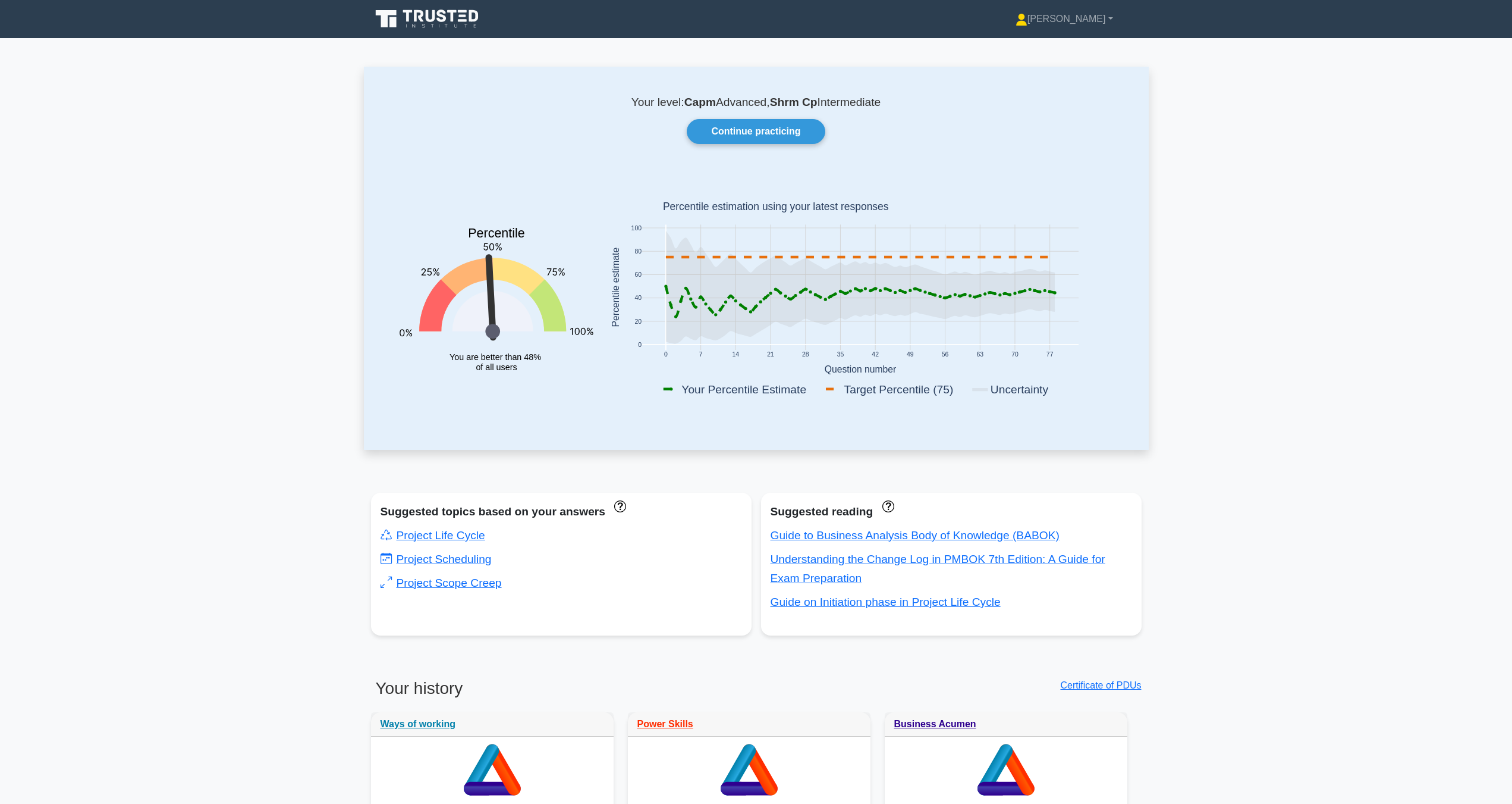
click at [467, 19] on icon at bounding box center [427, 19] width 114 height 23
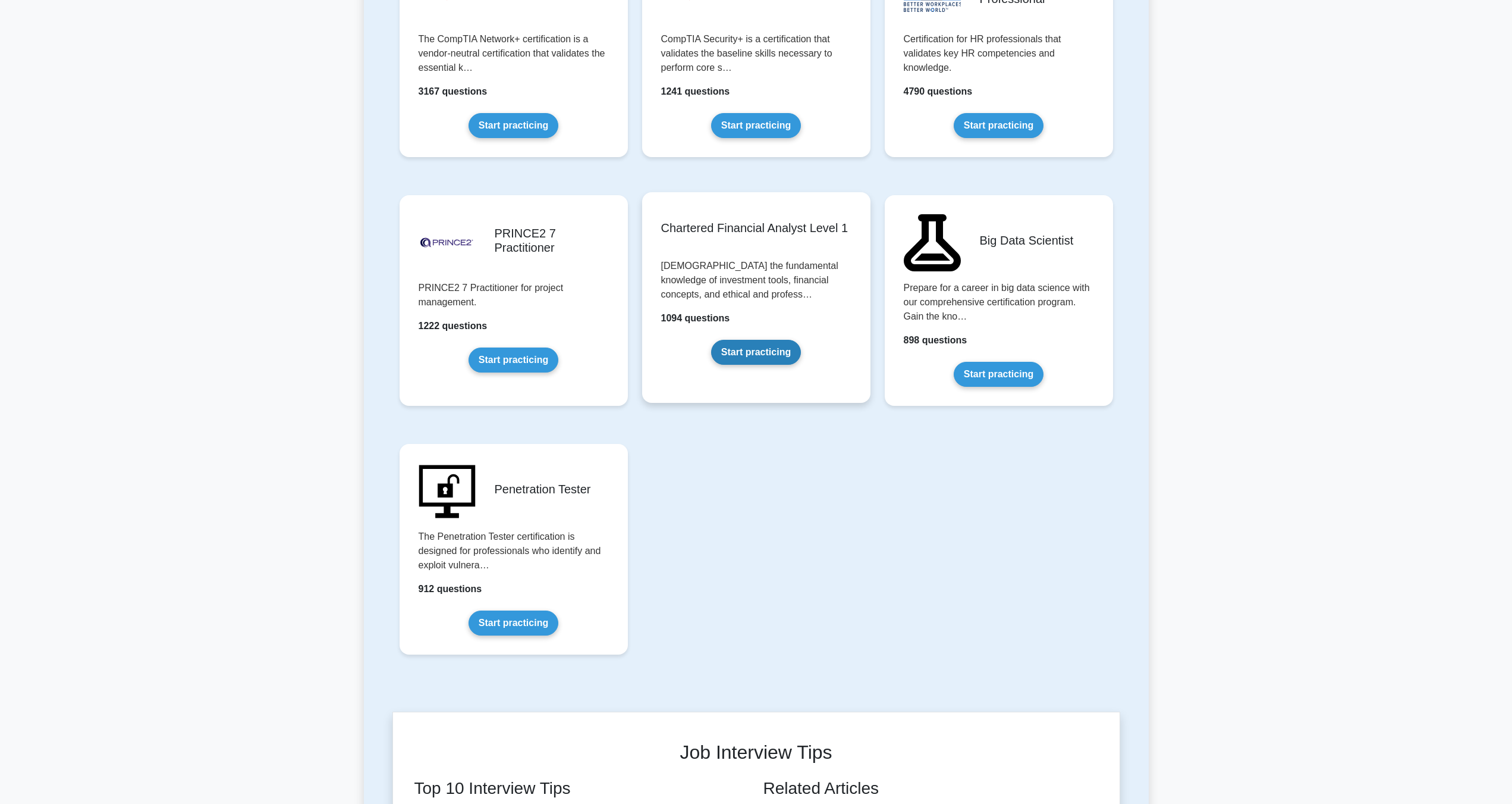
scroll to position [2142, 0]
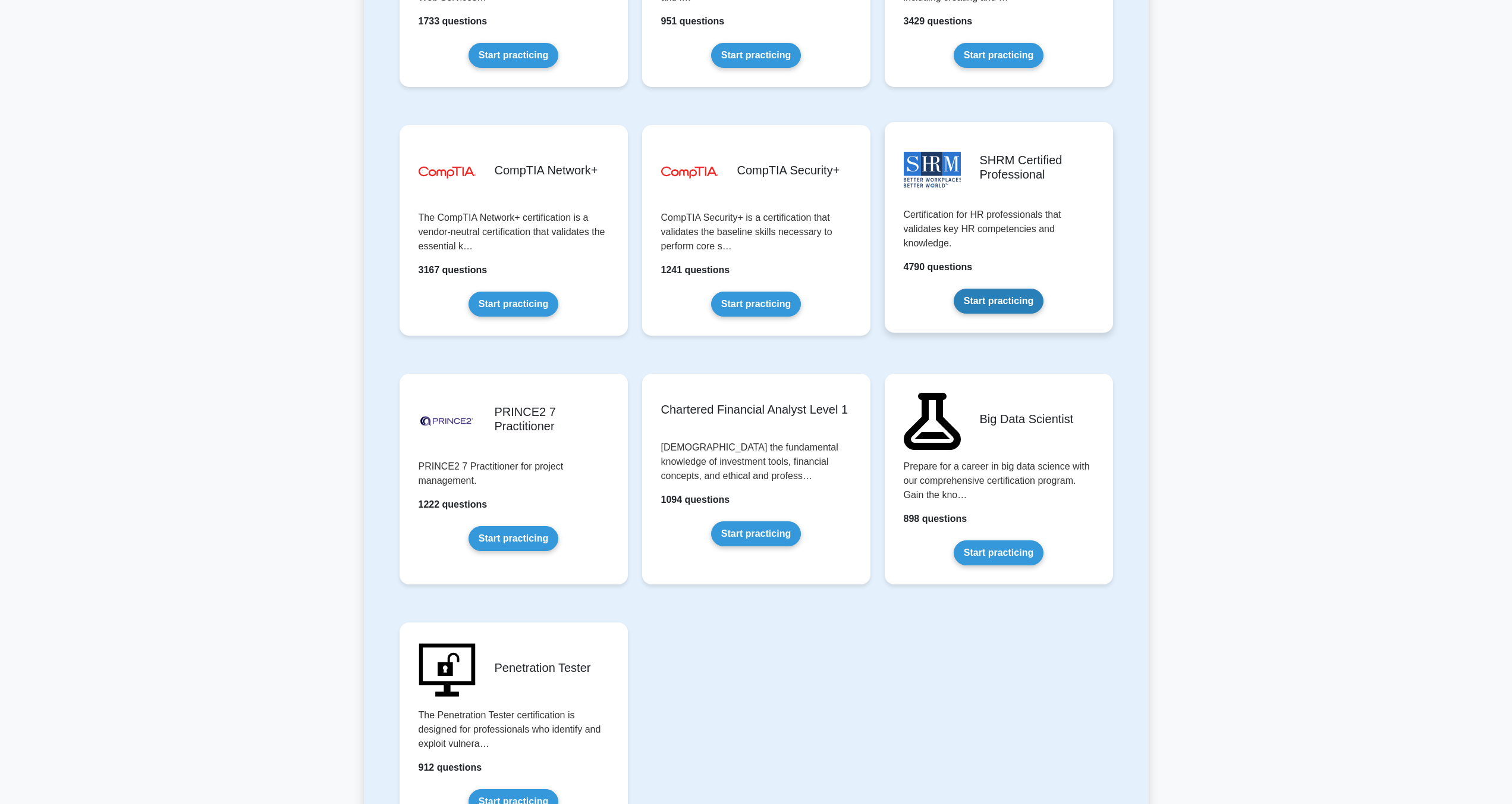
click at [1012, 292] on link "Start practicing" at bounding box center [998, 301] width 90 height 25
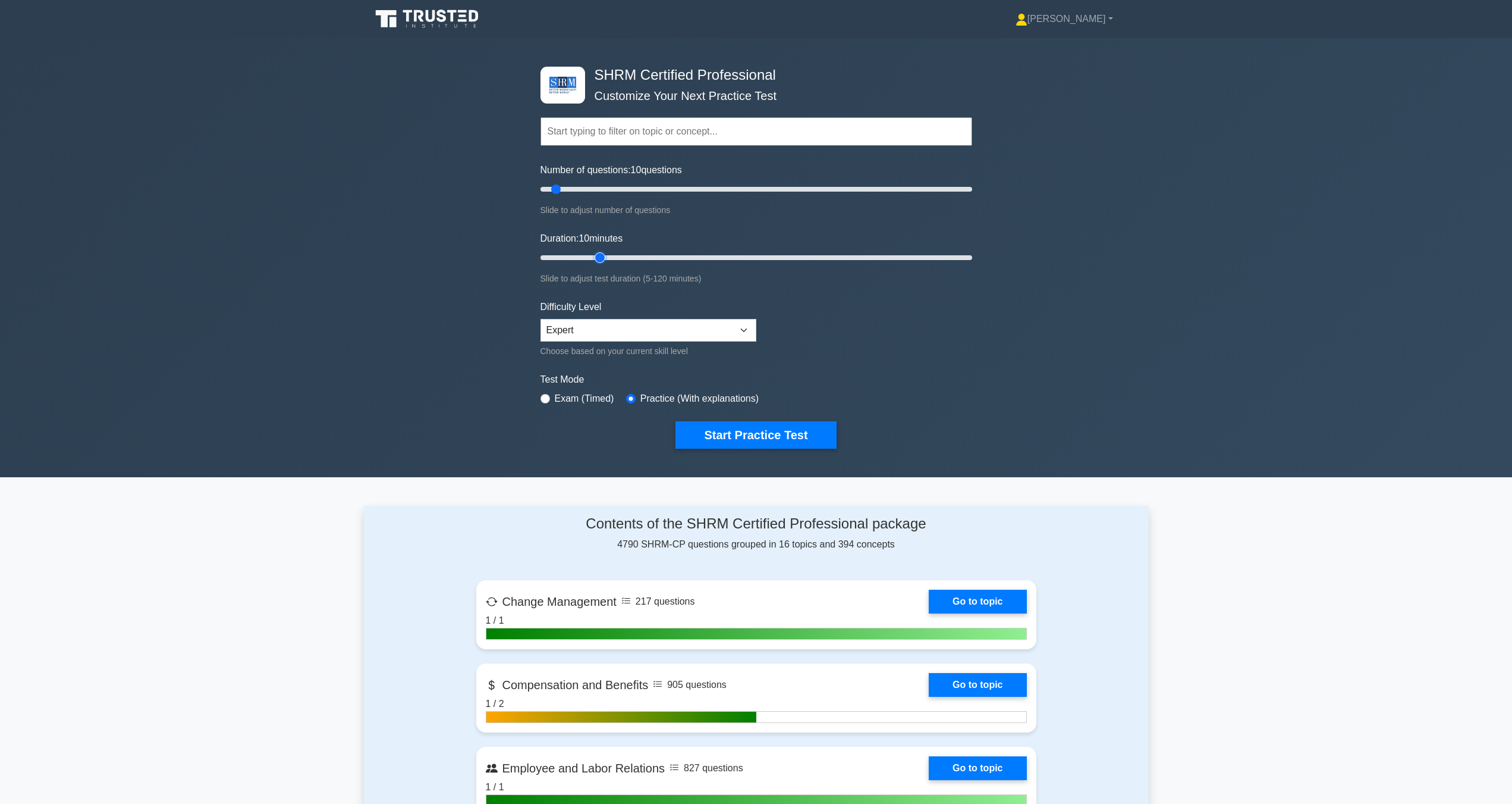
click at [601, 251] on input "Duration: 10 minutes" at bounding box center [756, 258] width 432 height 14
drag, startPoint x: 601, startPoint y: 251, endPoint x: 629, endPoint y: 259, distance: 29.1
click at [619, 258] on input "Duration: 20 minutes" at bounding box center [756, 258] width 432 height 14
type input "30"
click at [629, 259] on input "Duration: 30 minutes" at bounding box center [756, 258] width 432 height 14
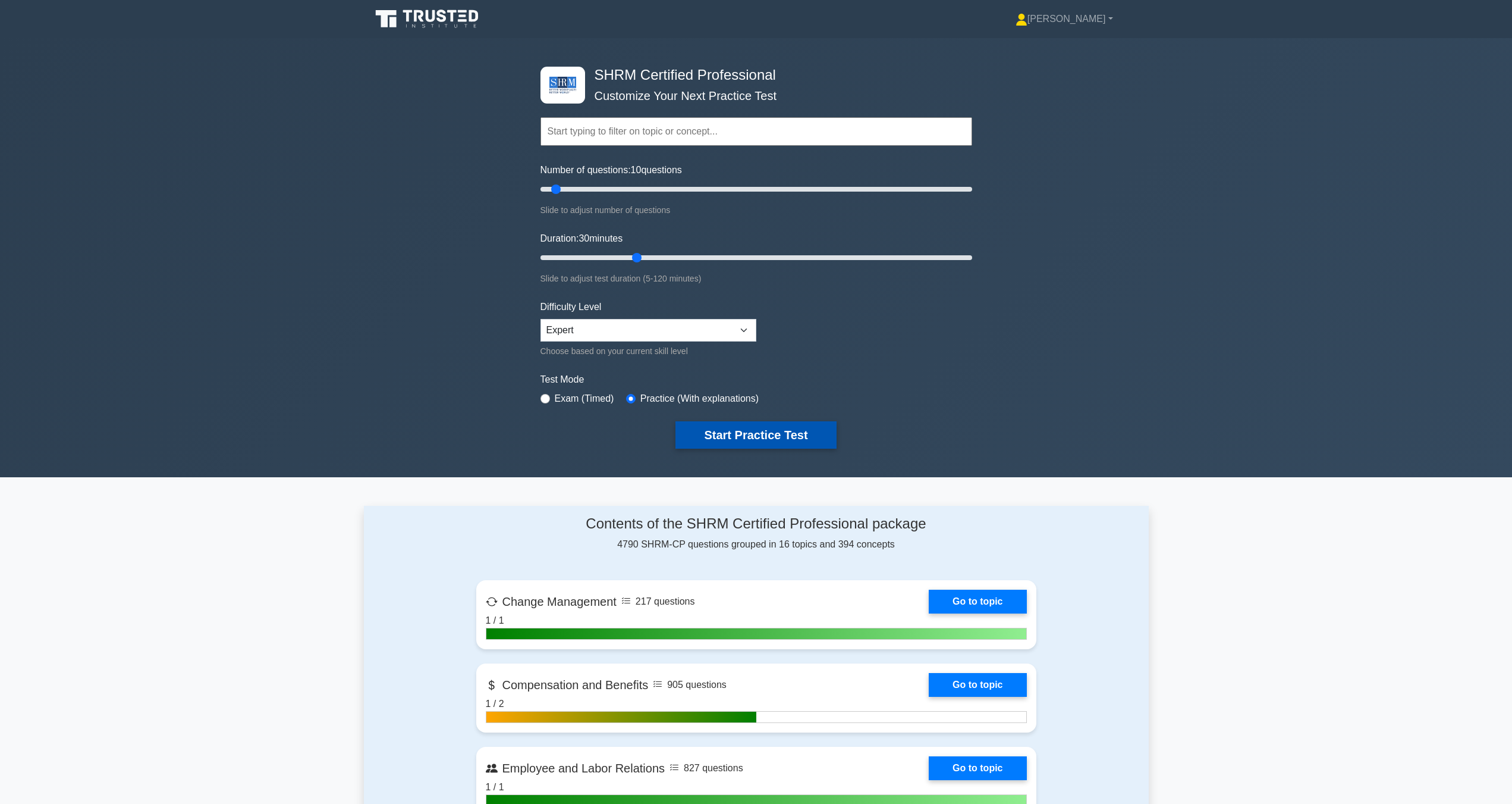
click at [745, 440] on button "Start Practice Test" at bounding box center [756, 435] width 160 height 28
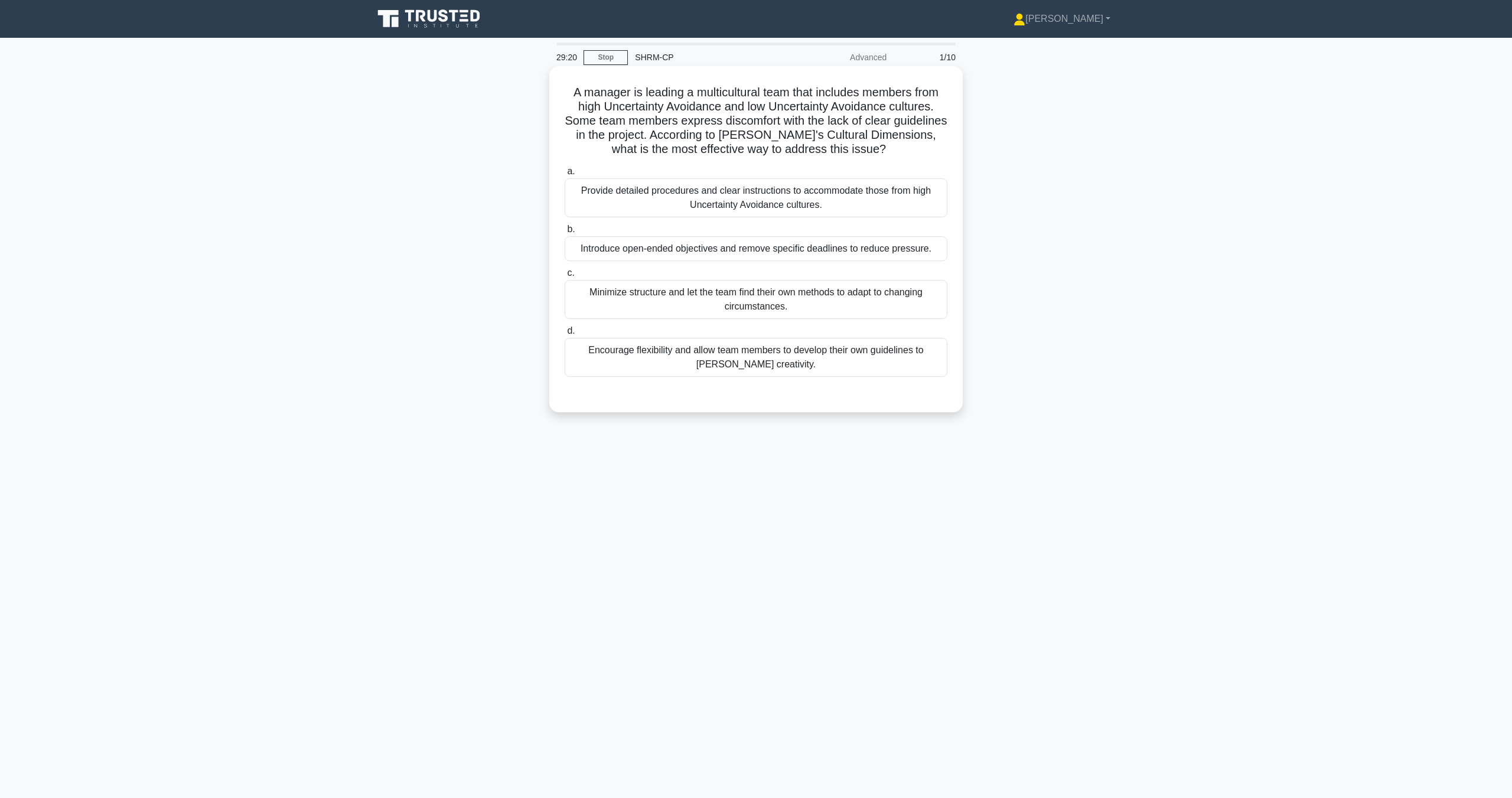
click at [754, 200] on div "Provide detailed procedures and clear instructions to accommodate those from hi…" at bounding box center [756, 198] width 383 height 39
click at [565, 176] on input "a. Provide detailed procedures and clear instructions to accommodate those from…" at bounding box center [565, 172] width 0 height 8
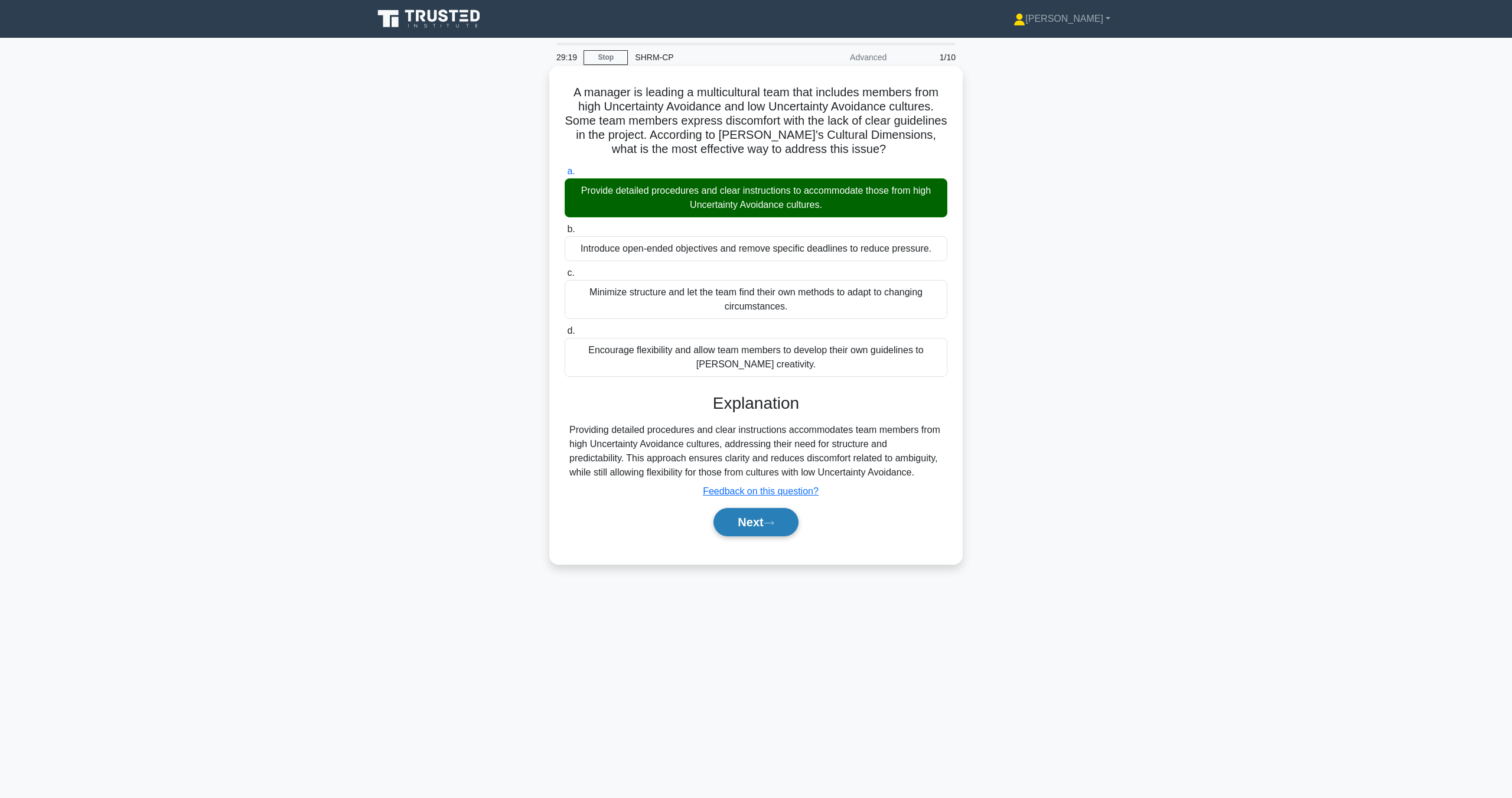
click at [773, 522] on icon at bounding box center [769, 523] width 11 height 6
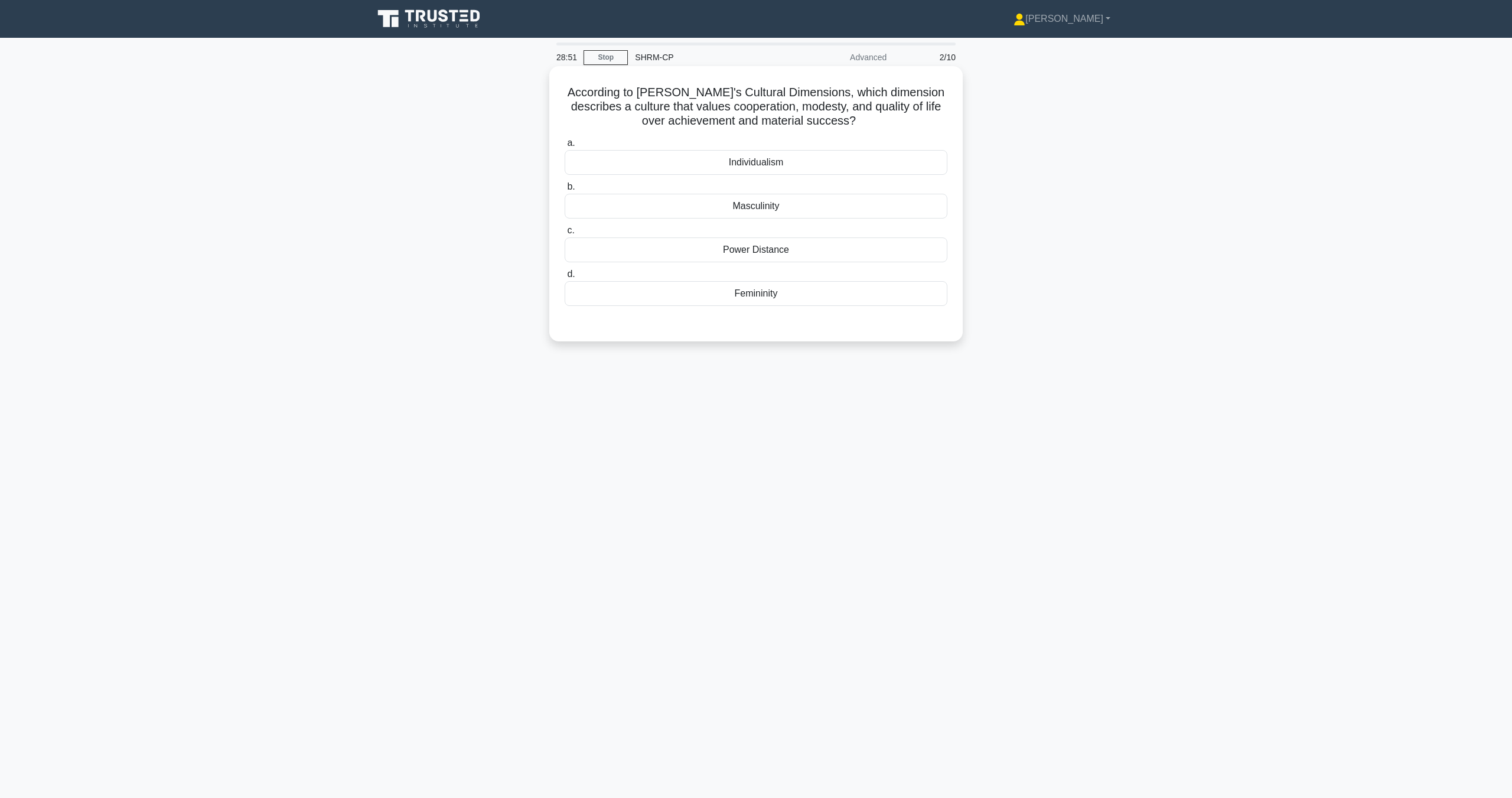
click at [821, 254] on div "Power Distance" at bounding box center [756, 250] width 383 height 25
click at [565, 235] on input "c. Power Distance" at bounding box center [565, 231] width 0 height 8
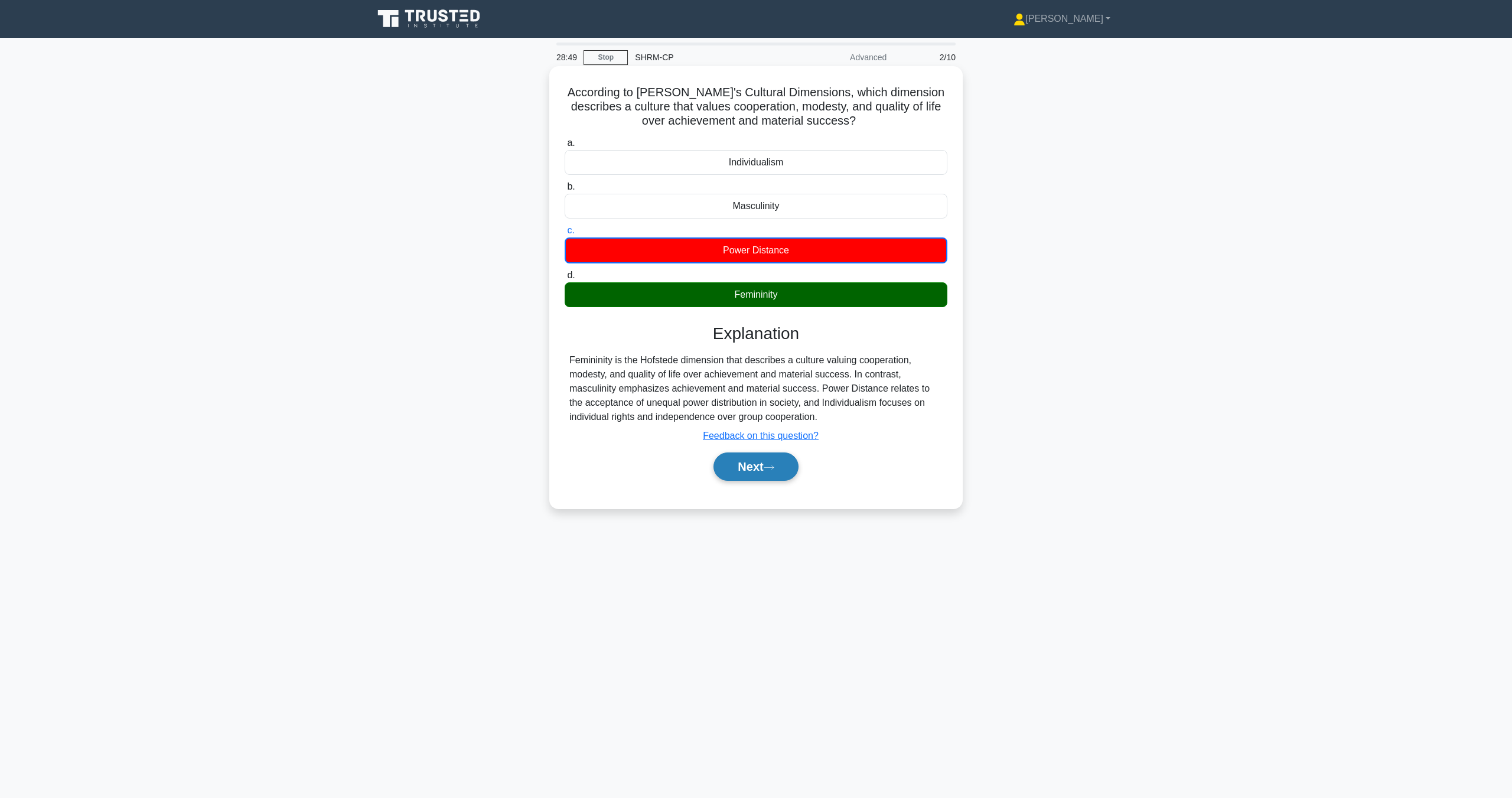
click at [763, 463] on button "Next" at bounding box center [756, 466] width 84 height 28
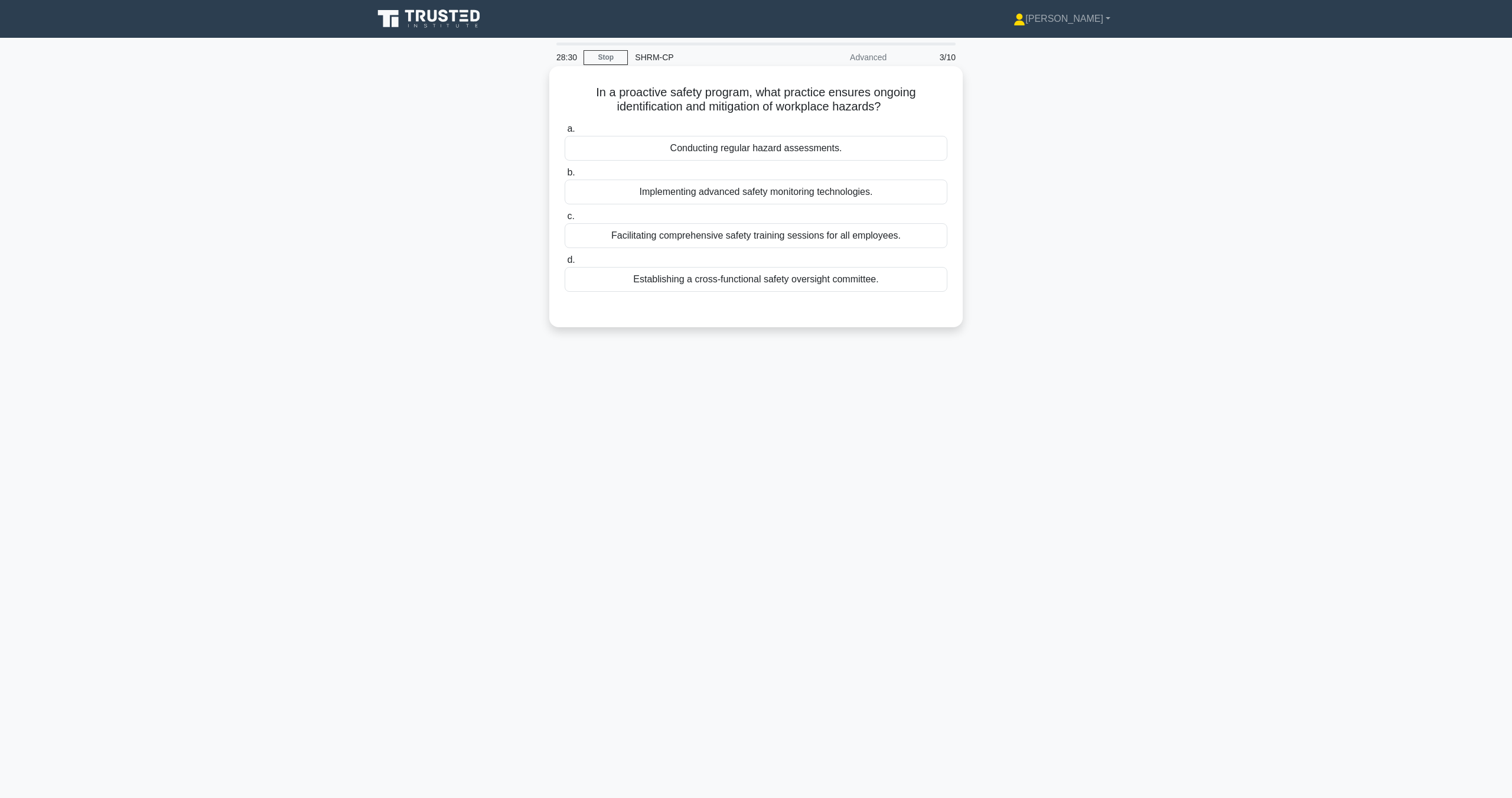
click at [791, 246] on div "Facilitating comprehensive safety training sessions for all employees." at bounding box center [756, 236] width 383 height 25
click at [565, 220] on input "c. Facilitating comprehensive safety training sessions for all employees." at bounding box center [565, 217] width 0 height 8
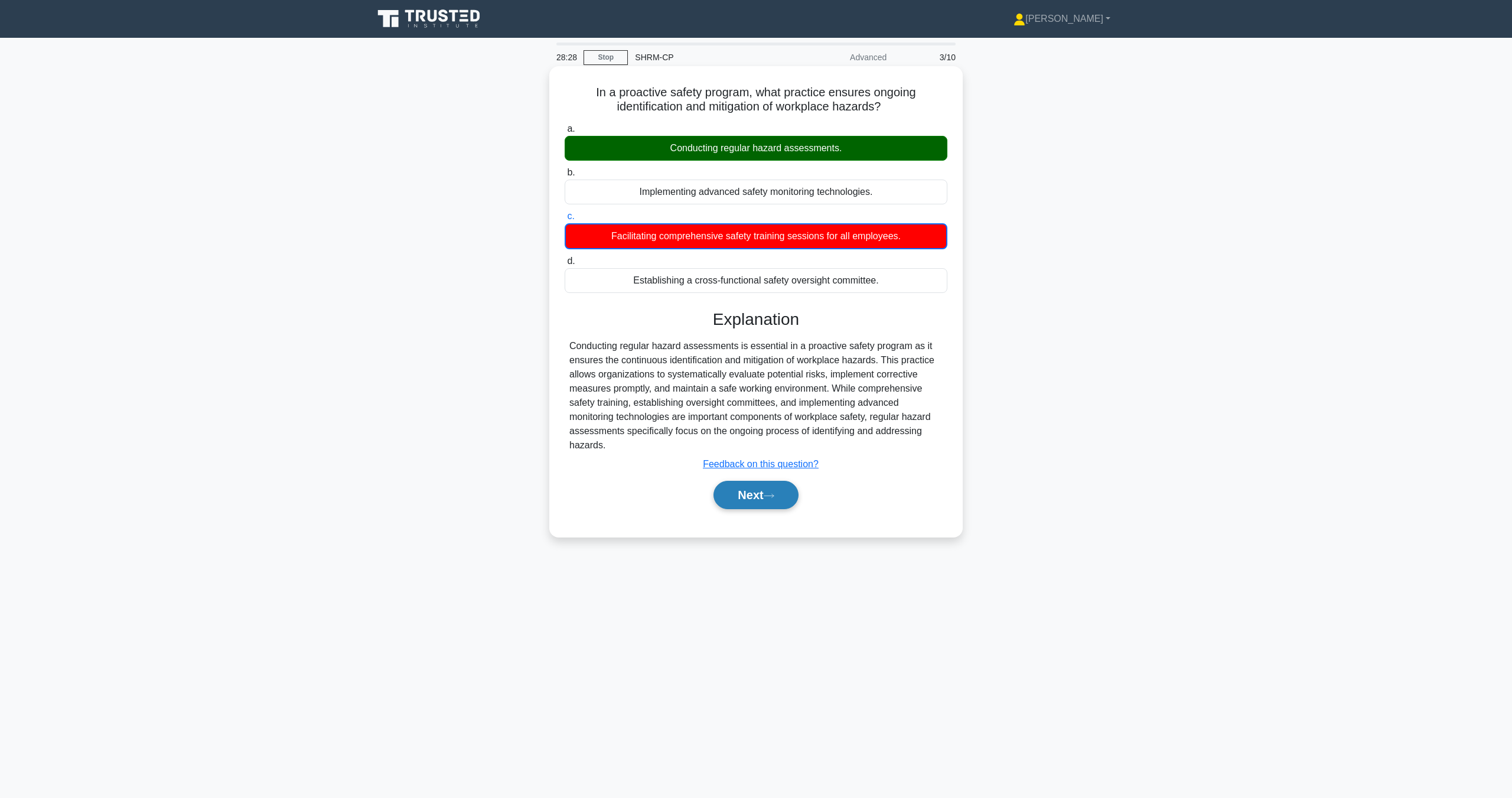
click at [765, 509] on button "Next" at bounding box center [756, 495] width 84 height 28
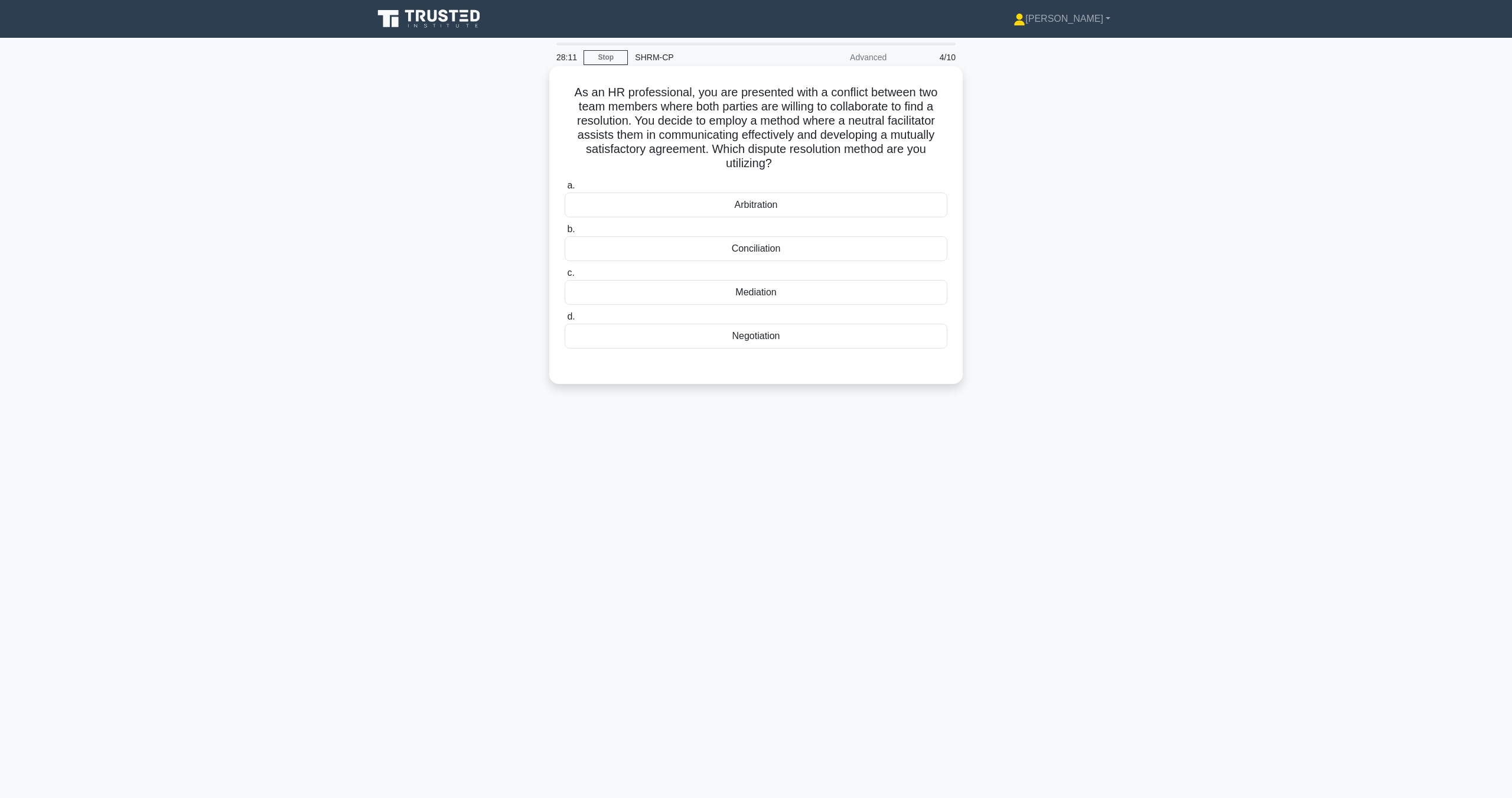
click at [761, 298] on div "Mediation" at bounding box center [756, 293] width 383 height 25
click at [565, 277] on input "c. Mediation" at bounding box center [565, 273] width 0 height 8
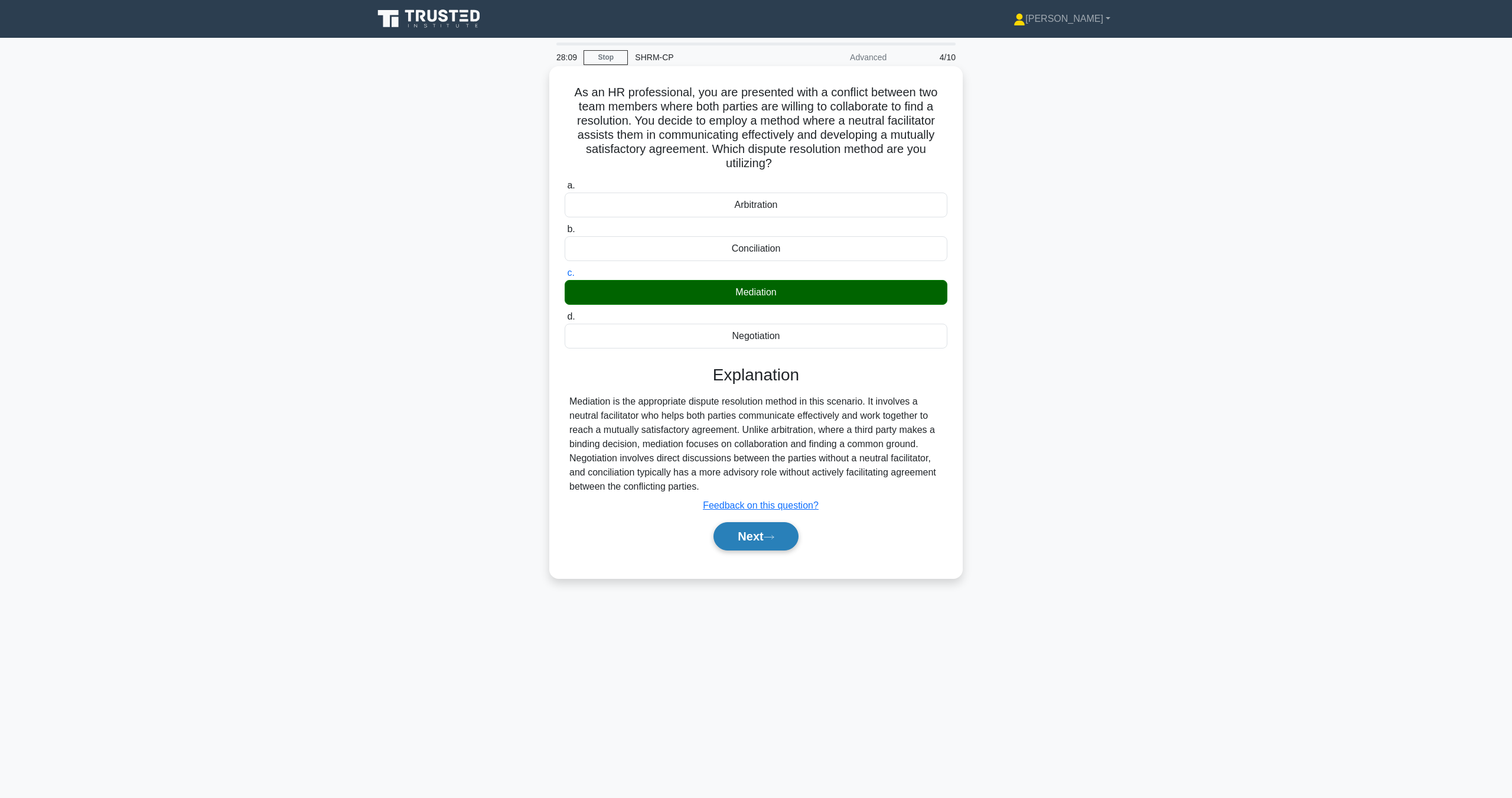
click at [773, 548] on button "Next" at bounding box center [756, 536] width 84 height 28
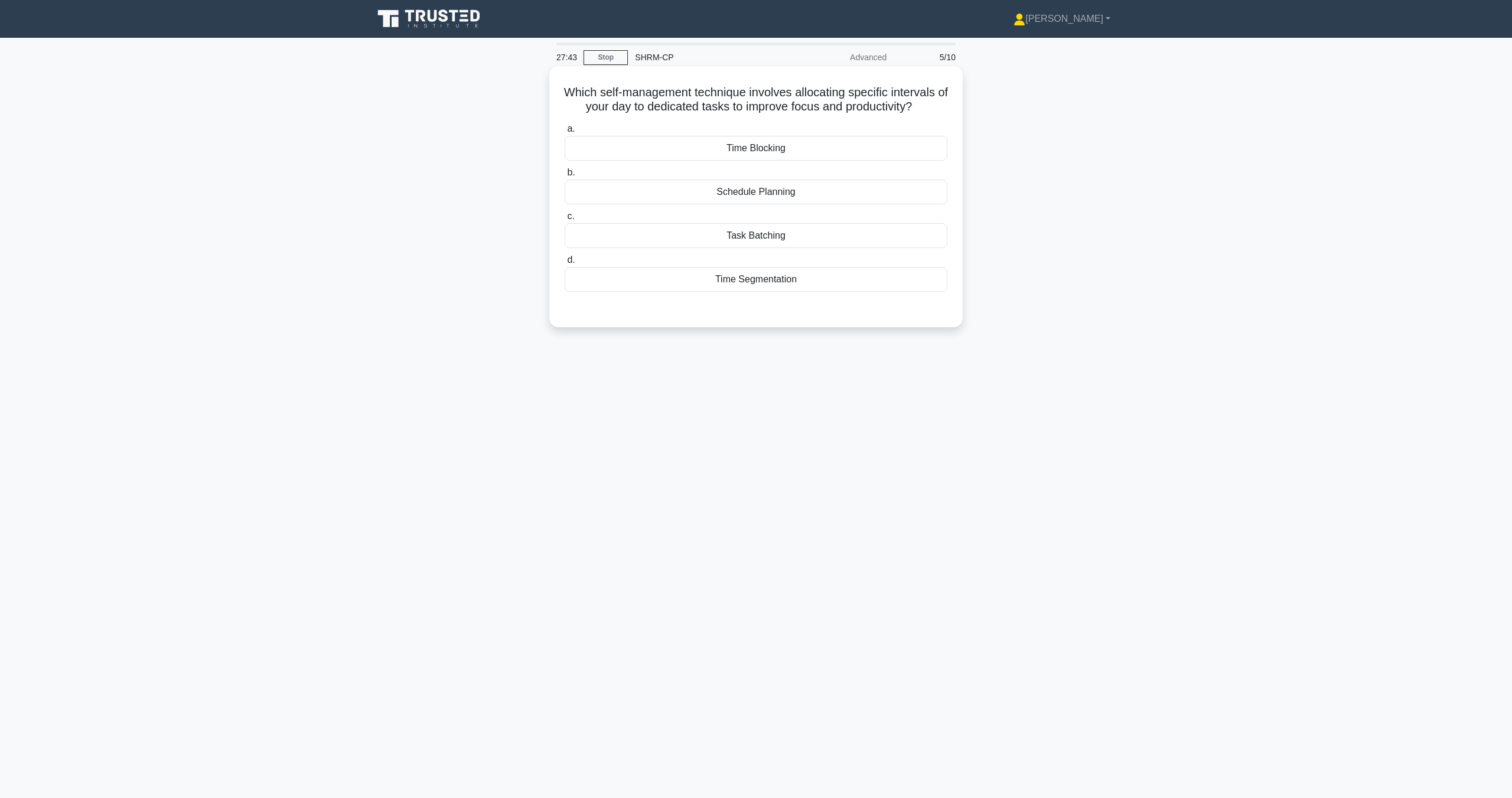
click at [766, 236] on div "Task Batching" at bounding box center [756, 236] width 383 height 25
click at [565, 220] on input "c. Task Batching" at bounding box center [565, 217] width 0 height 8
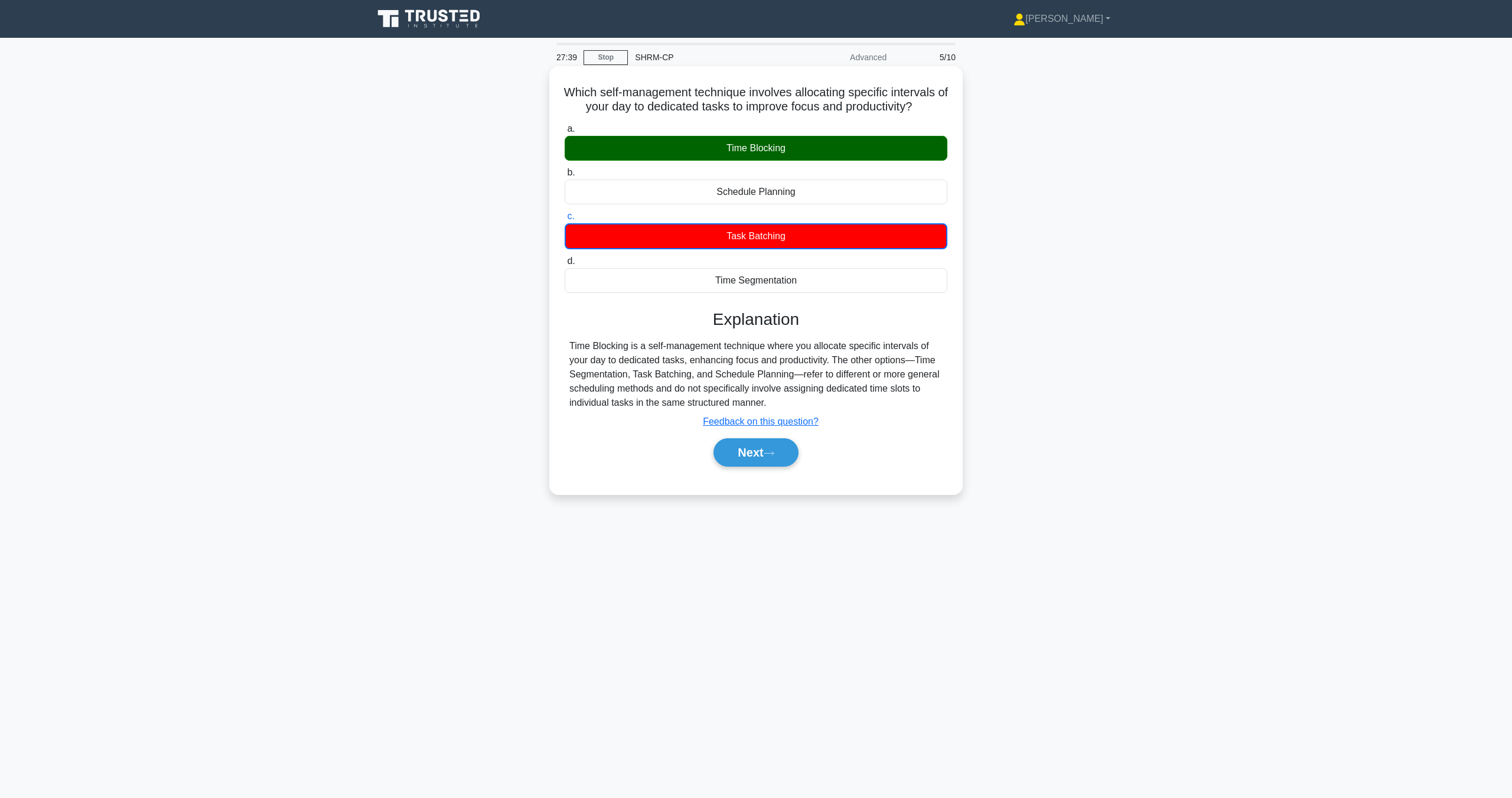
click at [779, 442] on div "Next" at bounding box center [756, 452] width 383 height 37
click at [779, 447] on button "Next" at bounding box center [756, 452] width 84 height 28
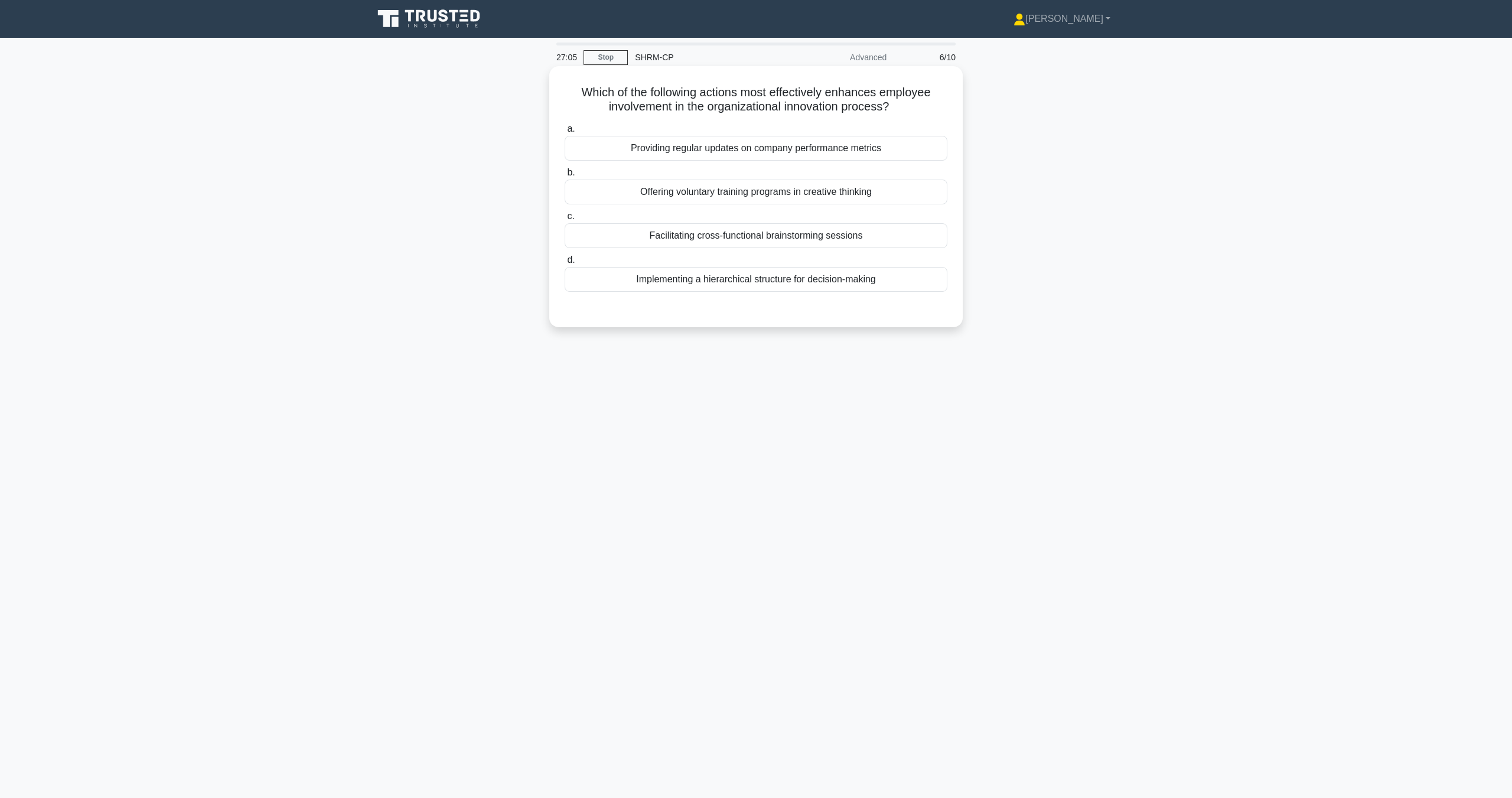
click at [716, 150] on div "Providing regular updates on company performance metrics" at bounding box center [756, 148] width 383 height 25
click at [565, 133] on input "a. Providing regular updates on company performance metrics" at bounding box center [565, 129] width 0 height 8
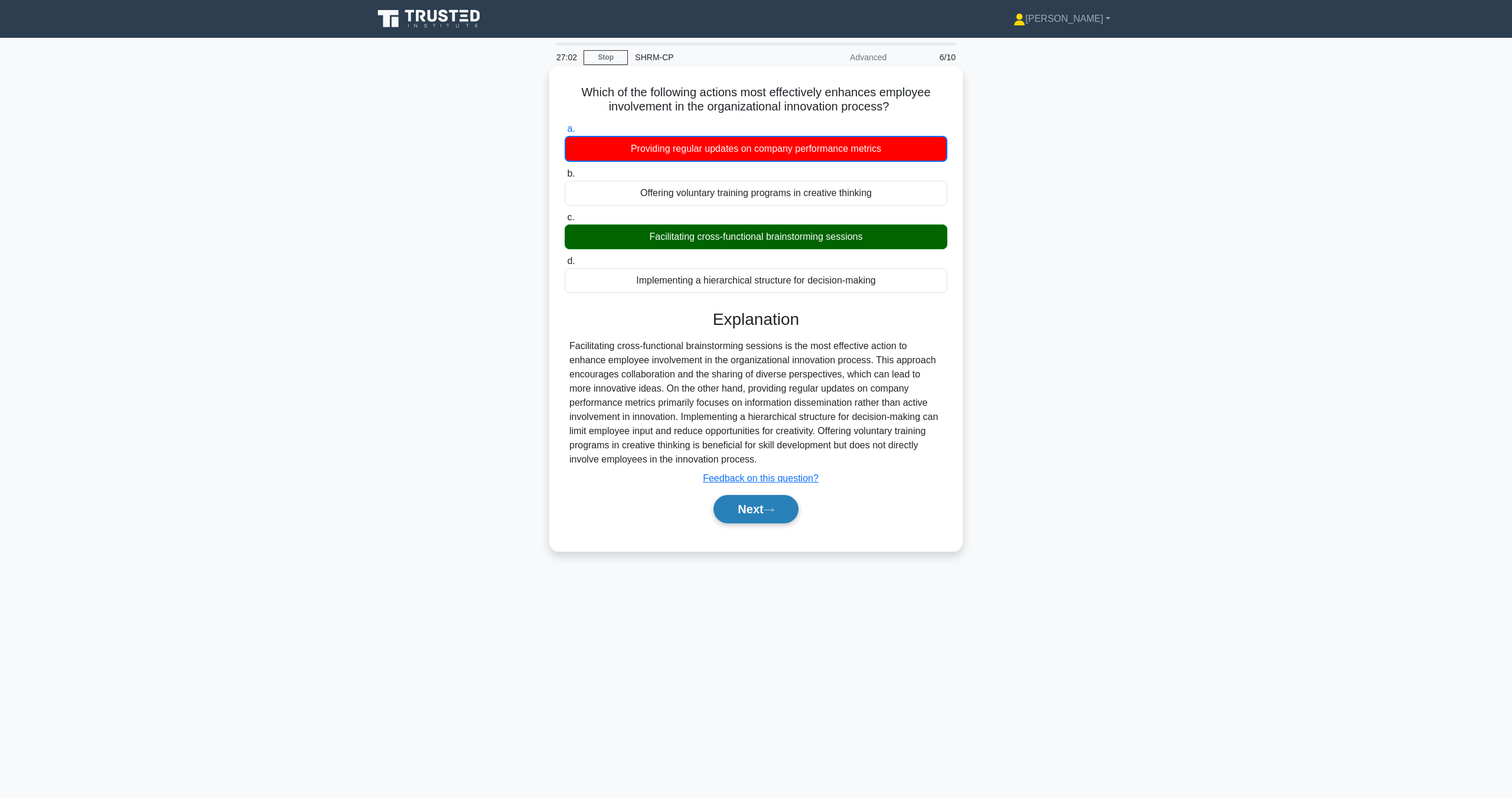
drag, startPoint x: 761, startPoint y: 329, endPoint x: 757, endPoint y: 512, distance: 183.0
click at [758, 510] on button "Next" at bounding box center [756, 509] width 84 height 28
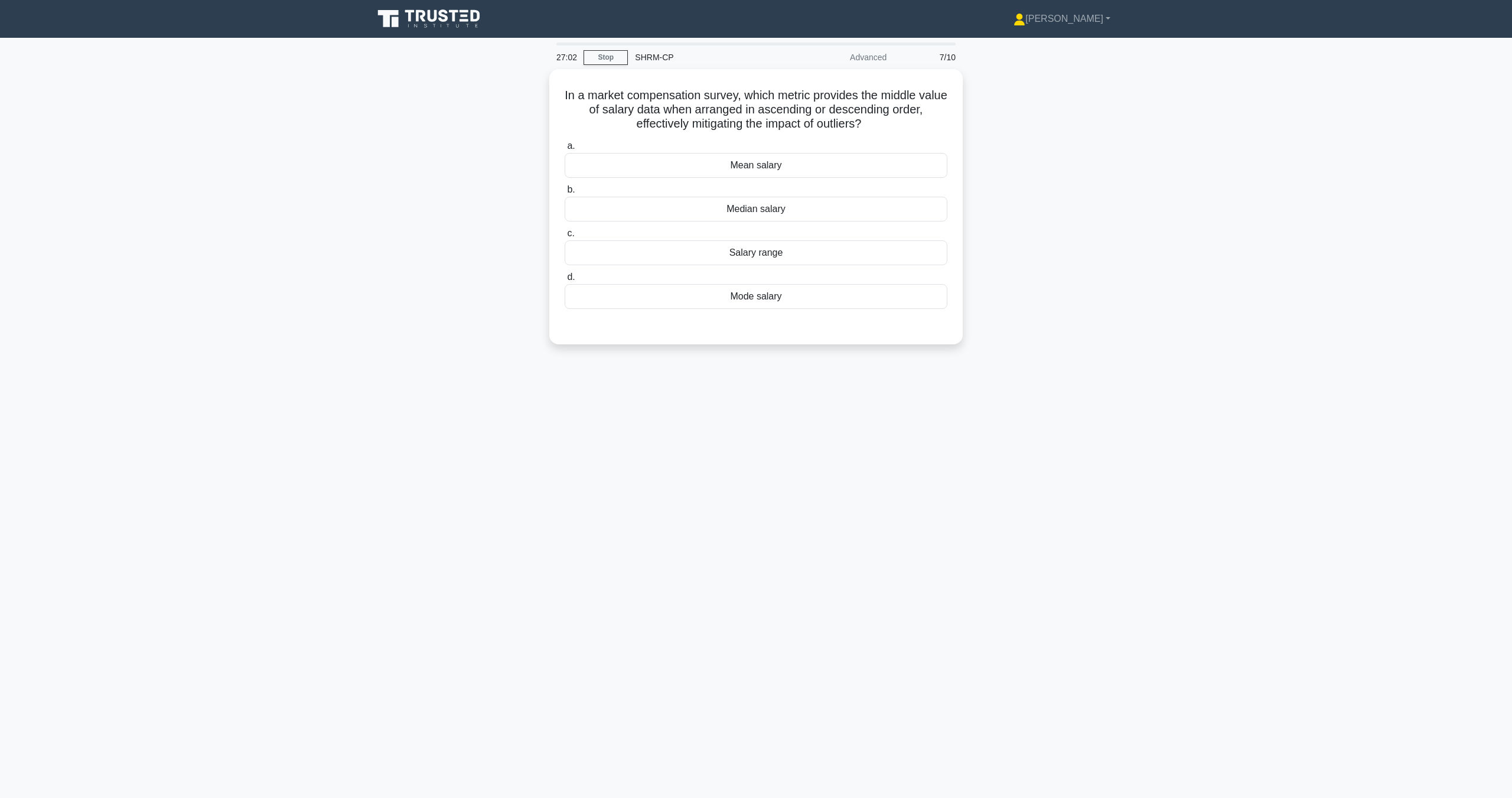
drag, startPoint x: 760, startPoint y: 502, endPoint x: 758, endPoint y: 509, distance: 7.3
click at [758, 509] on div "27:02 Stop SHRM-CP Advanced 7/10 In a market compensation survey, which metric …" at bounding box center [755, 338] width 779 height 591
click at [751, 209] on div "Median salary" at bounding box center [756, 206] width 383 height 25
click at [565, 191] on input "b. Median salary" at bounding box center [565, 187] width 0 height 8
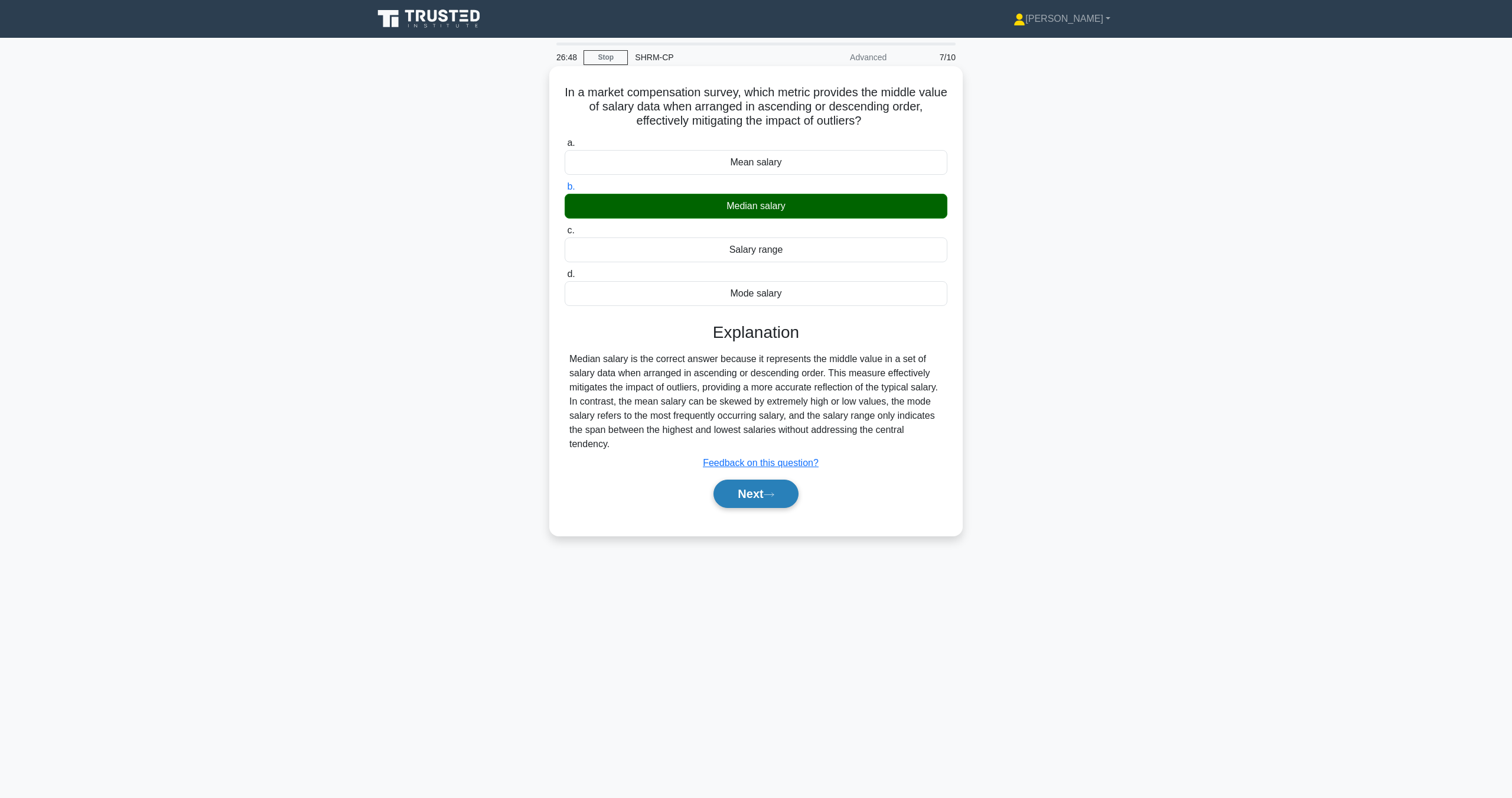
click at [791, 490] on button "Next" at bounding box center [756, 494] width 84 height 28
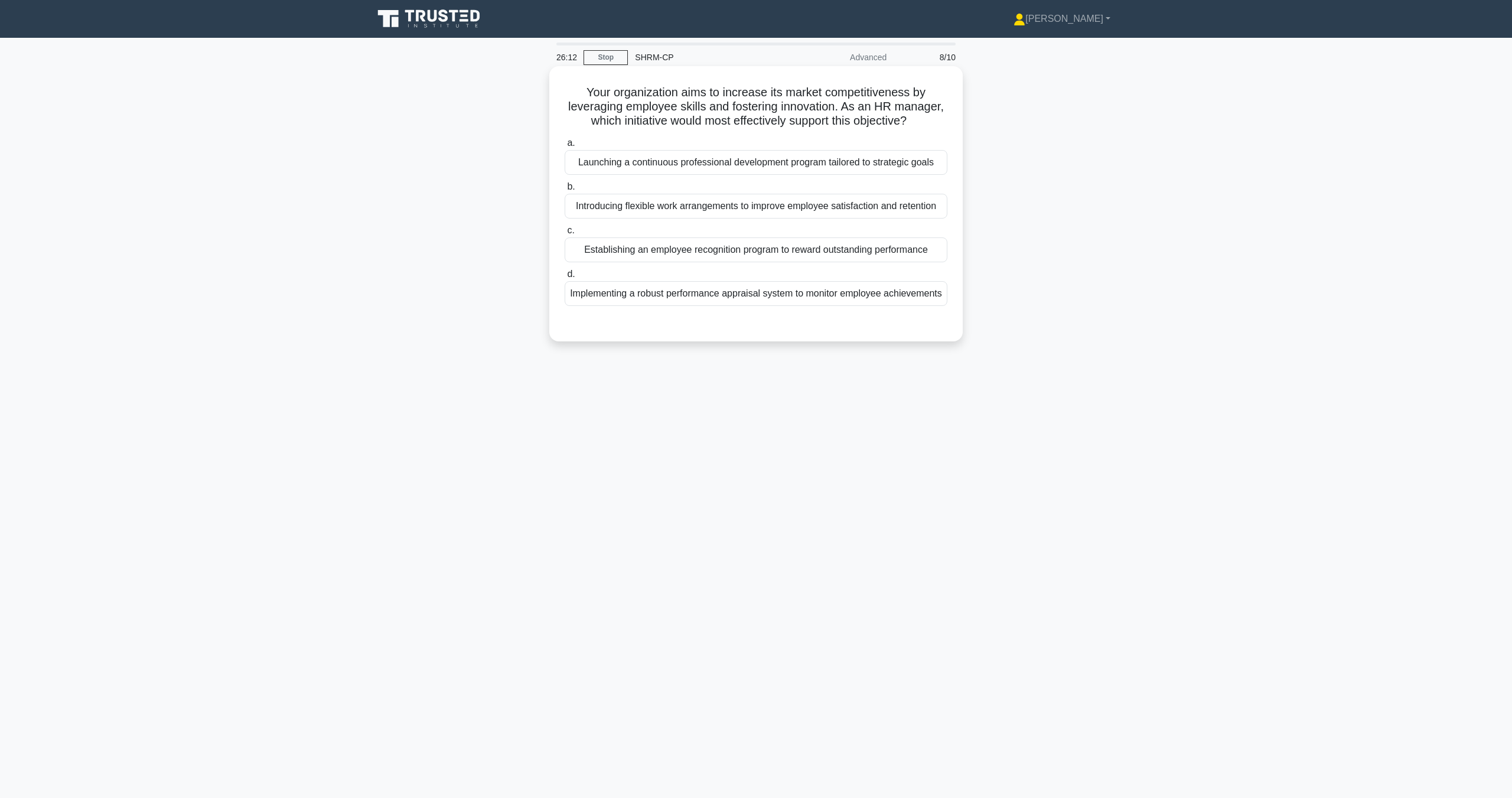
click at [719, 260] on div "Establishing an employee recognition program to reward outstanding performance" at bounding box center [756, 250] width 383 height 25
click at [565, 235] on input "c. Establishing an employee recognition program to reward outstanding performan…" at bounding box center [565, 231] width 0 height 8
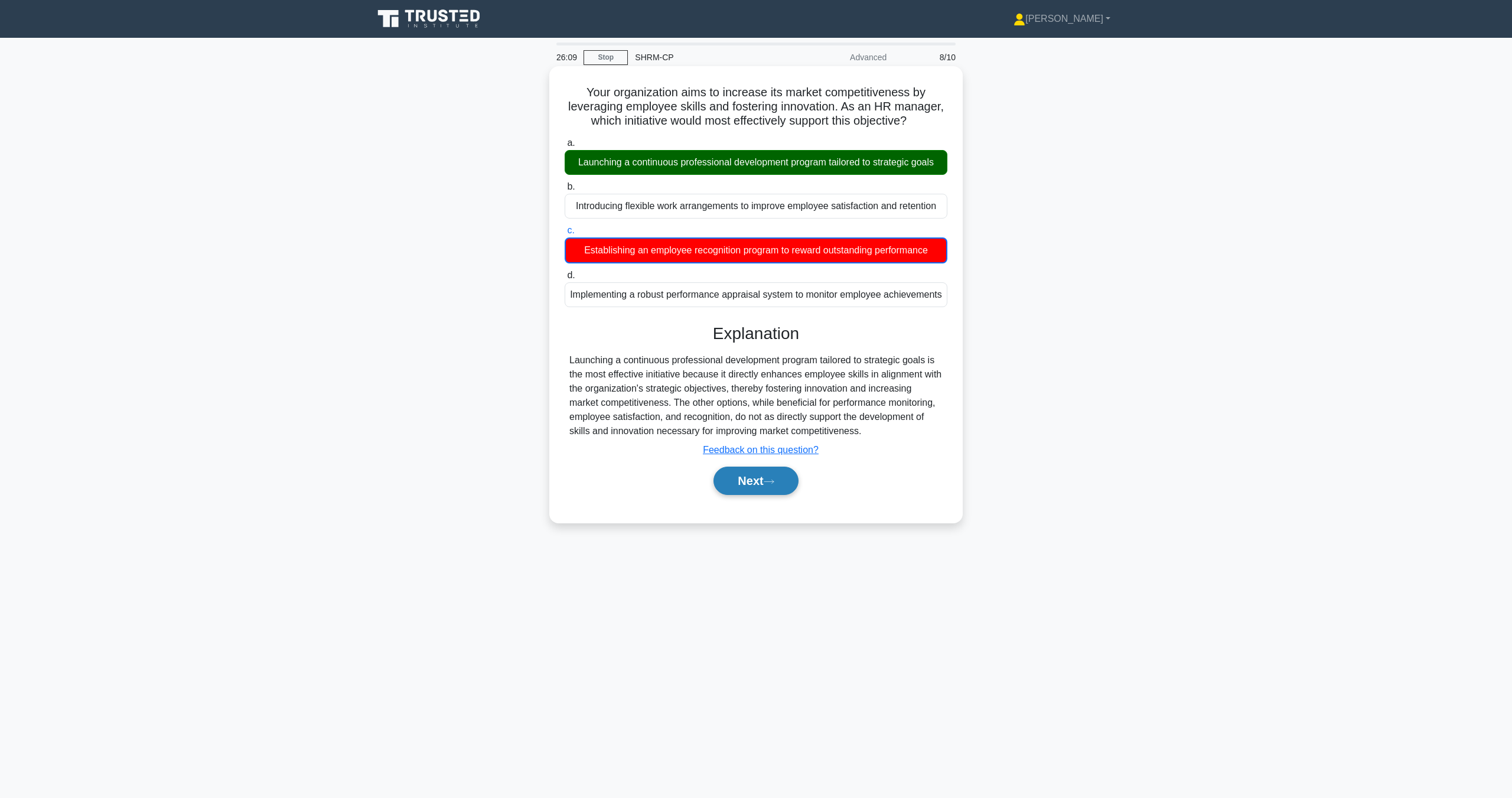
click at [788, 495] on button "Next" at bounding box center [756, 481] width 84 height 28
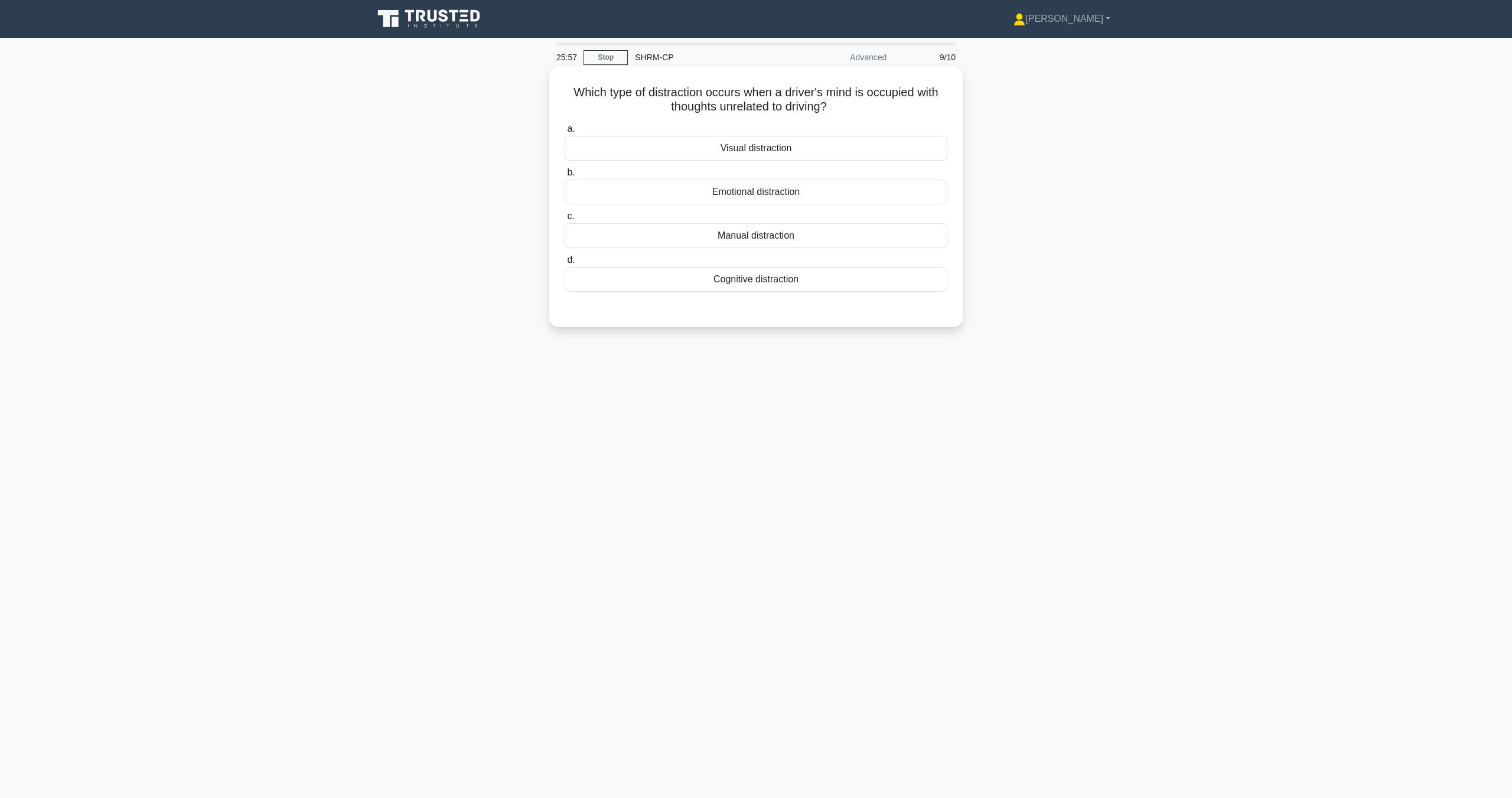
drag, startPoint x: 719, startPoint y: 195, endPoint x: 724, endPoint y: 192, distance: 5.8
click at [721, 193] on div "Emotional distraction" at bounding box center [756, 192] width 383 height 25
click at [774, 417] on div "25:55 Stop SHRM-CP Advanced 9/10 Which type of distraction occurs when a driver…" at bounding box center [755, 338] width 779 height 591
click at [753, 286] on div "Cognitive distraction" at bounding box center [756, 279] width 383 height 25
click at [565, 264] on input "d. Cognitive distraction" at bounding box center [565, 261] width 0 height 8
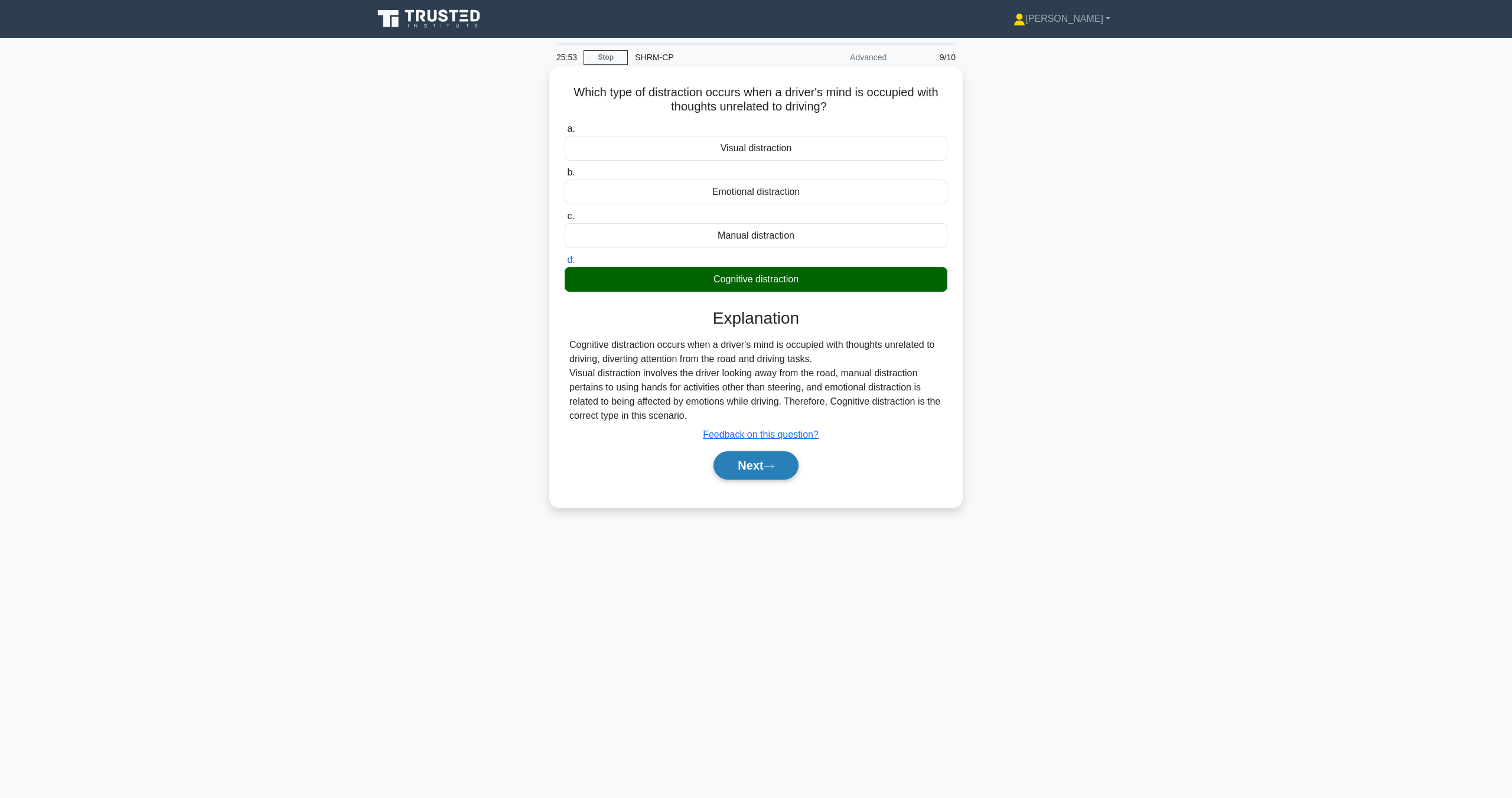
click at [775, 464] on icon at bounding box center [769, 466] width 11 height 6
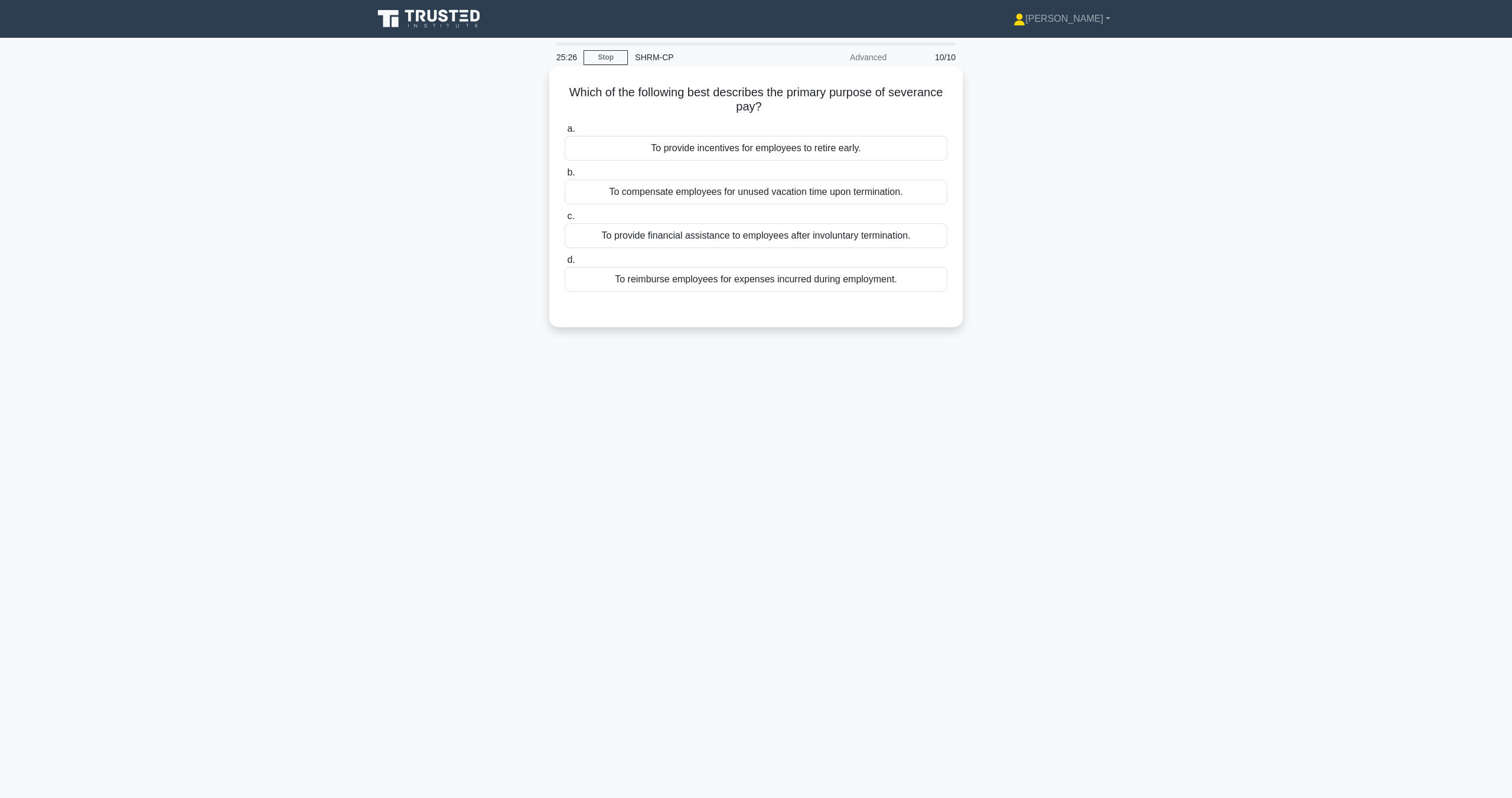
click at [769, 232] on div "To provide financial assistance to employees after involuntary termination." at bounding box center [756, 236] width 383 height 25
click at [565, 220] on input "c. To provide financial assistance to employees after involuntary termination." at bounding box center [565, 217] width 0 height 8
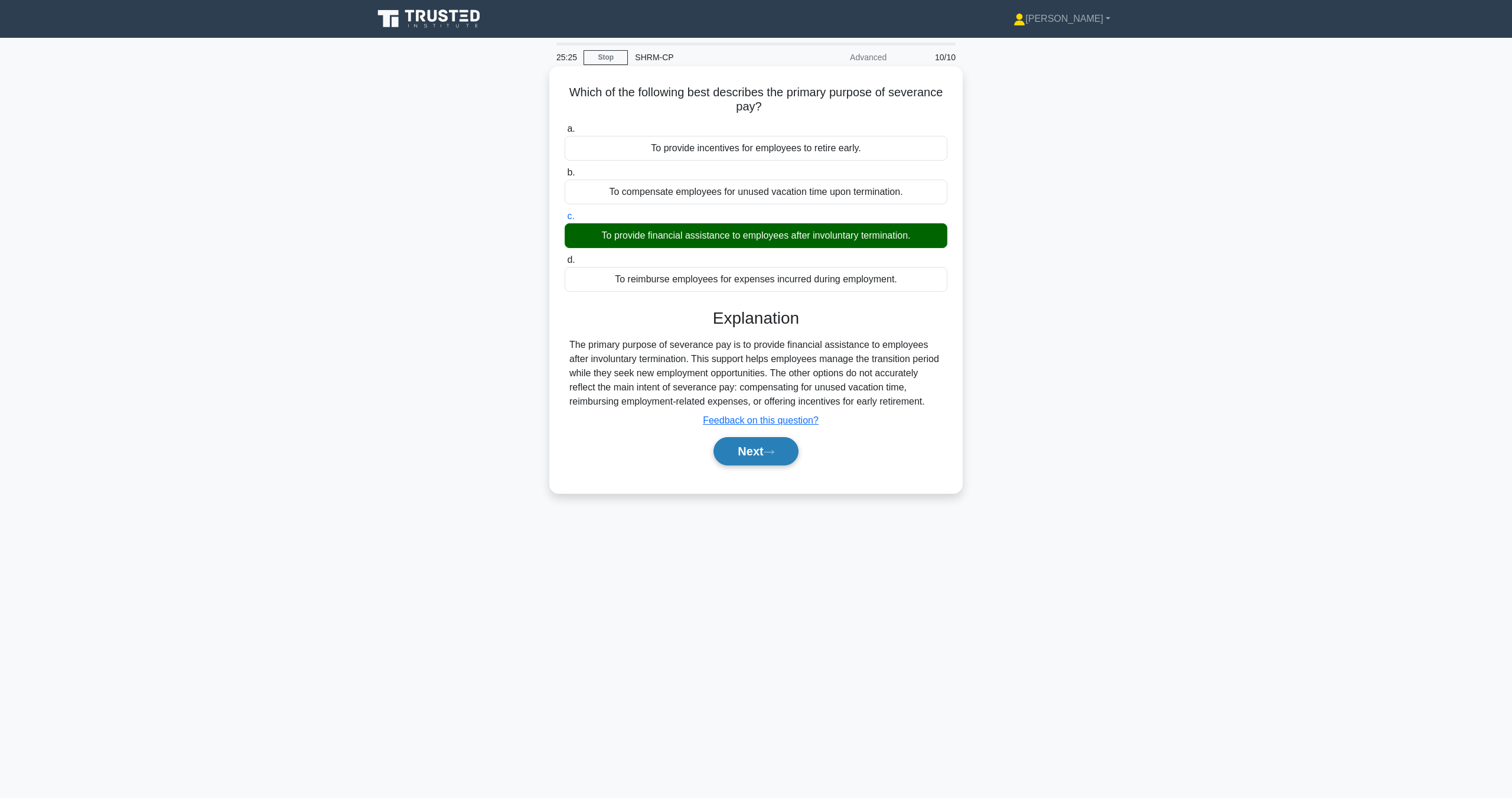
click at [794, 455] on button "Next" at bounding box center [756, 451] width 84 height 28
